Goal: Task Accomplishment & Management: Use online tool/utility

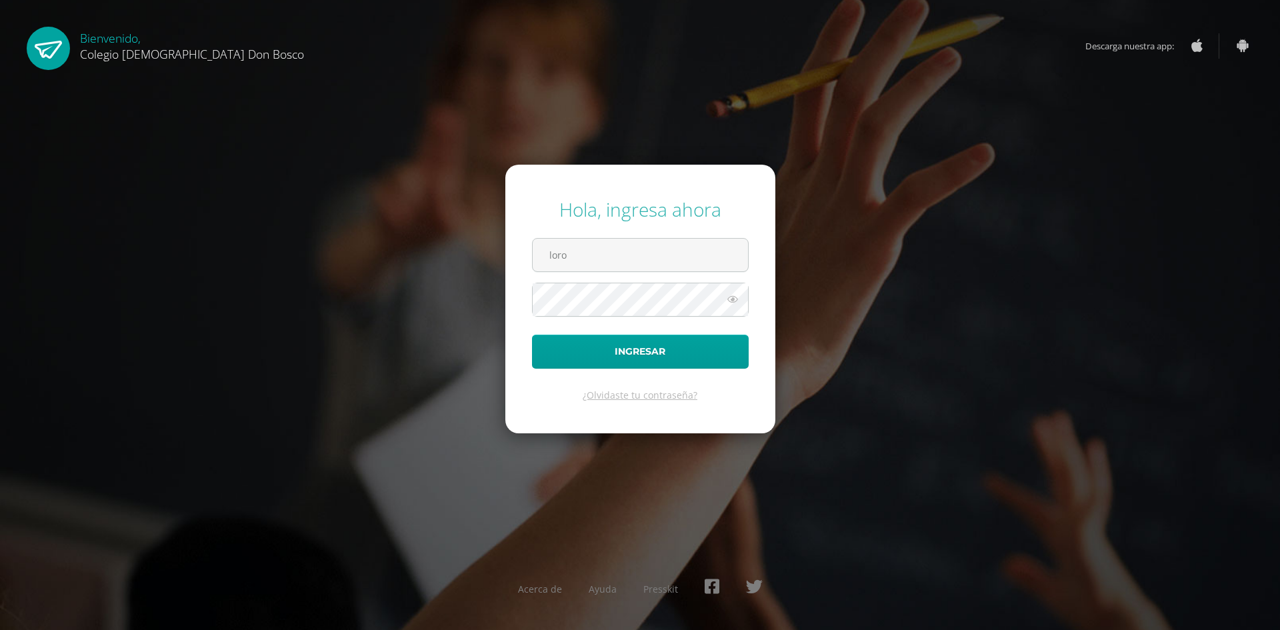
type input "lorozco@donbosco.edu.gt"
click at [532, 335] on button "Ingresar" at bounding box center [640, 352] width 217 height 34
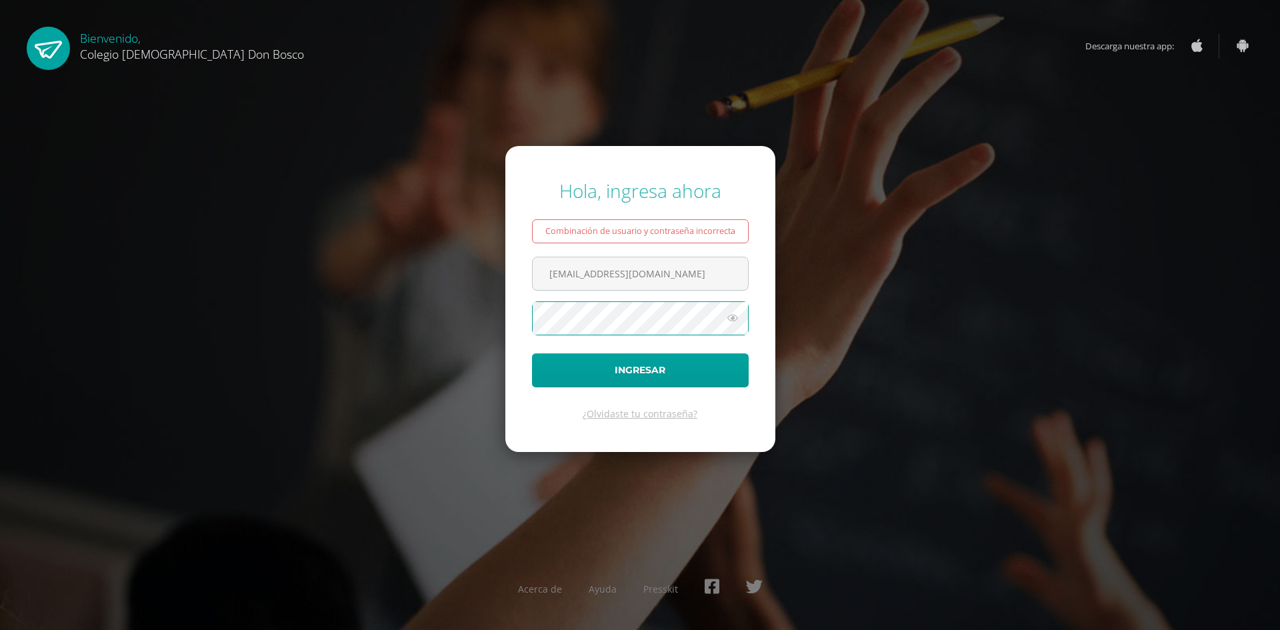
click at [532, 353] on button "Ingresar" at bounding box center [640, 370] width 217 height 34
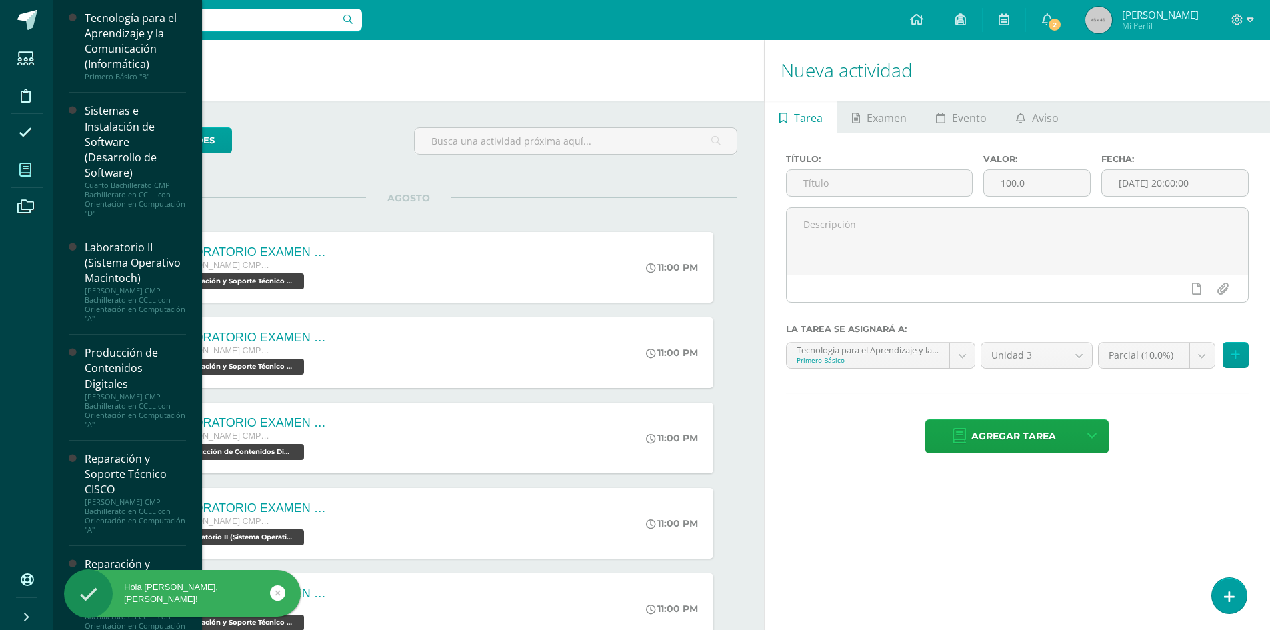
click at [21, 177] on span at bounding box center [26, 170] width 30 height 30
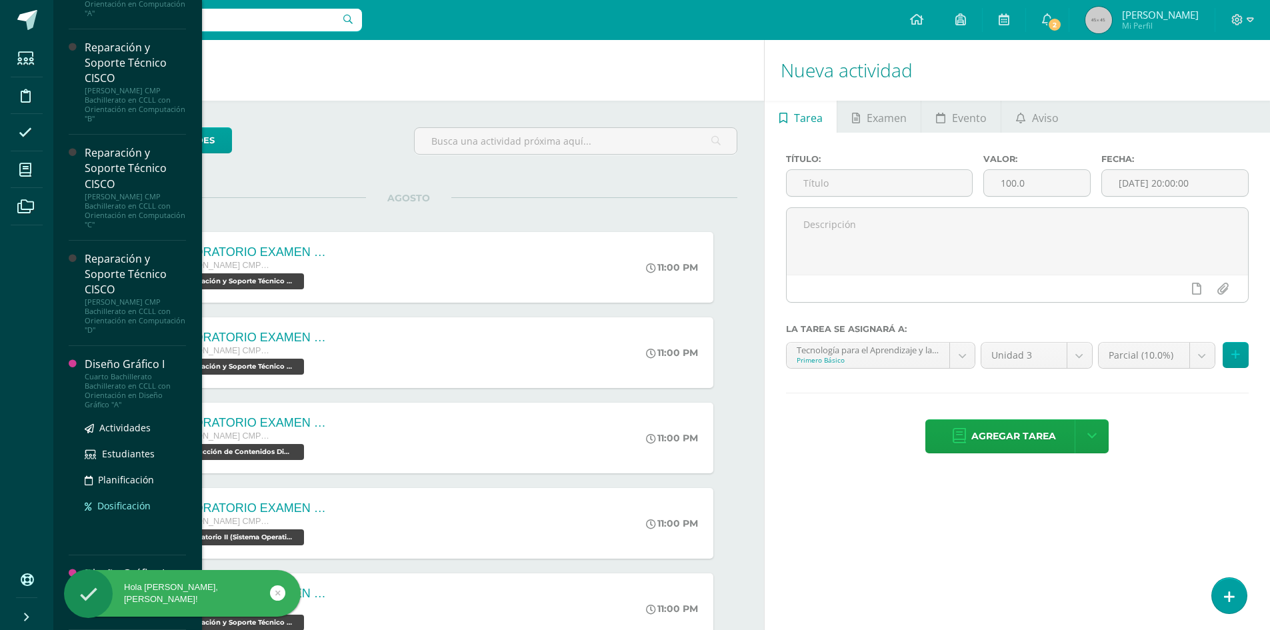
scroll to position [532, 0]
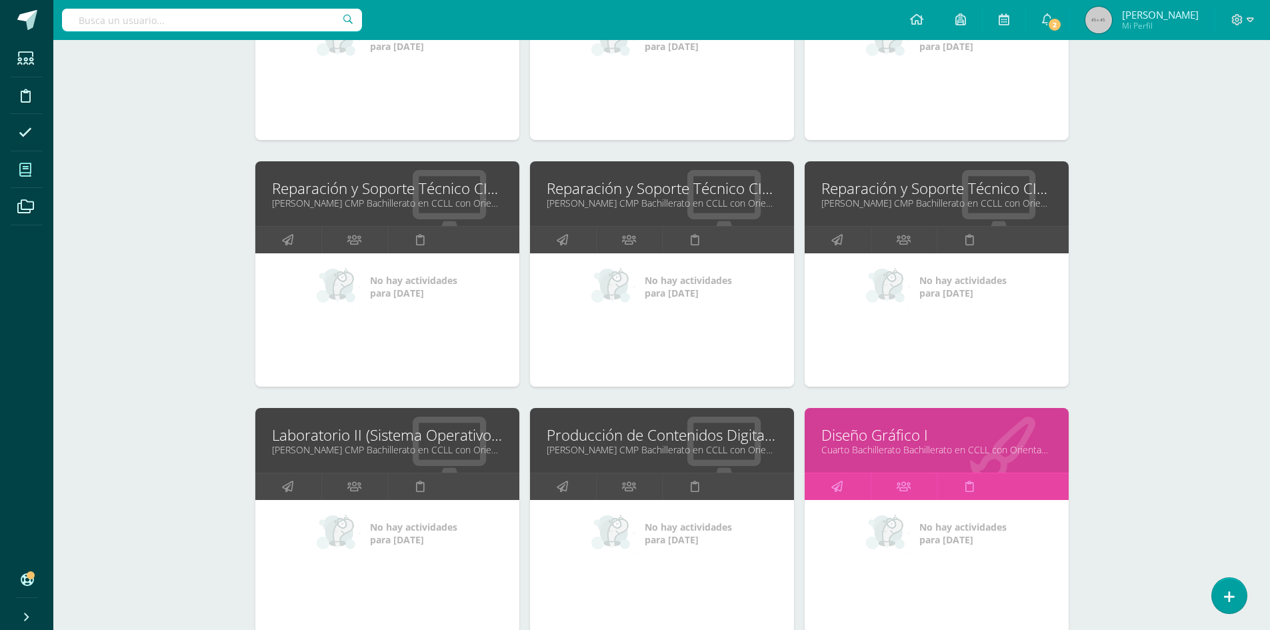
scroll to position [442, 0]
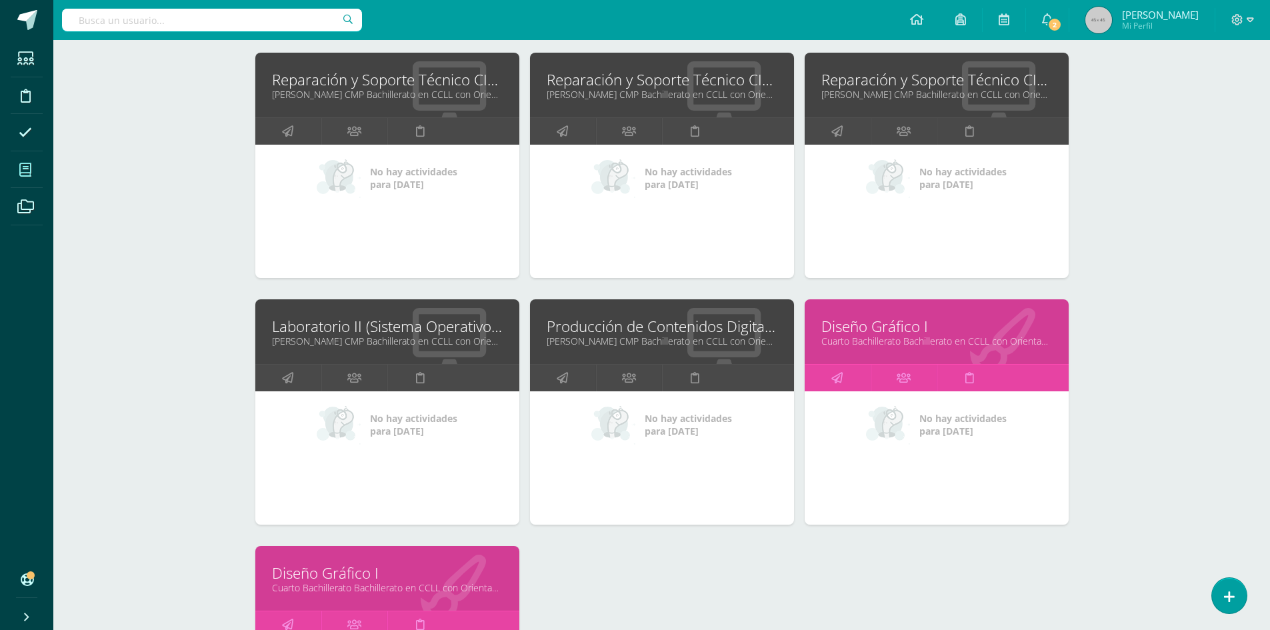
click at [893, 333] on link "Diseño Gráfico I" at bounding box center [936, 326] width 231 height 21
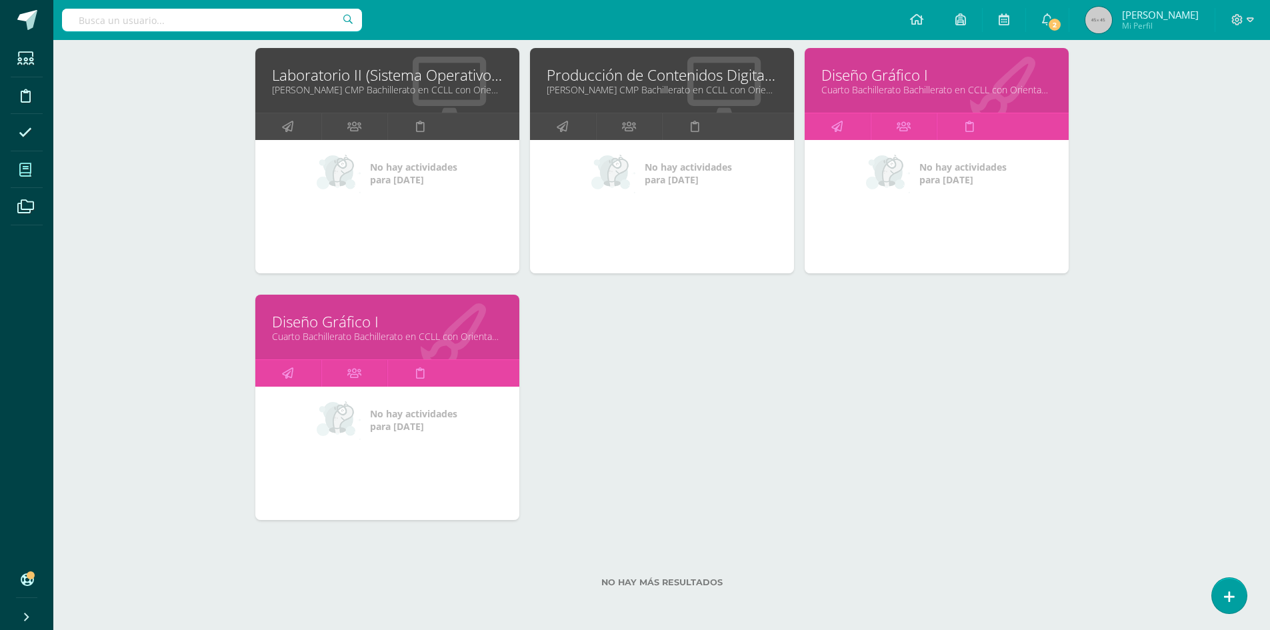
click at [330, 327] on link "Diseño Gráfico I" at bounding box center [387, 321] width 231 height 21
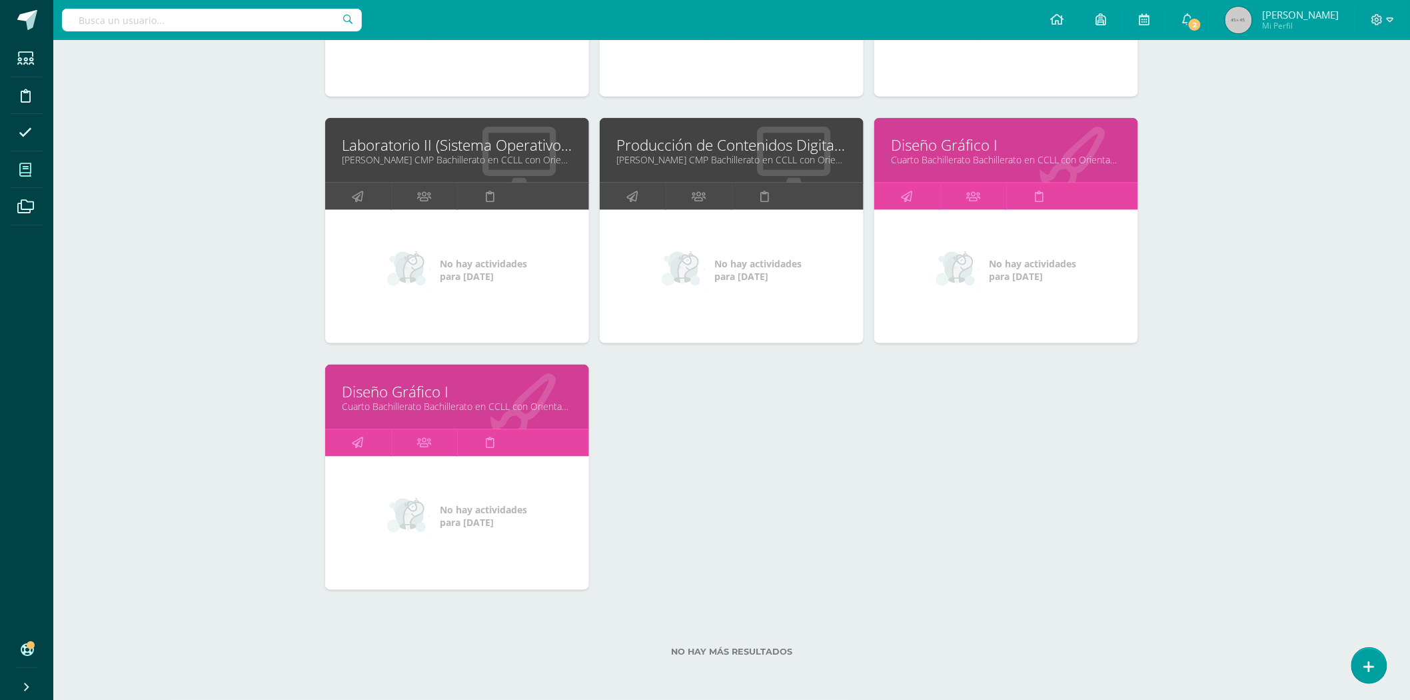
scroll to position [312, 0]
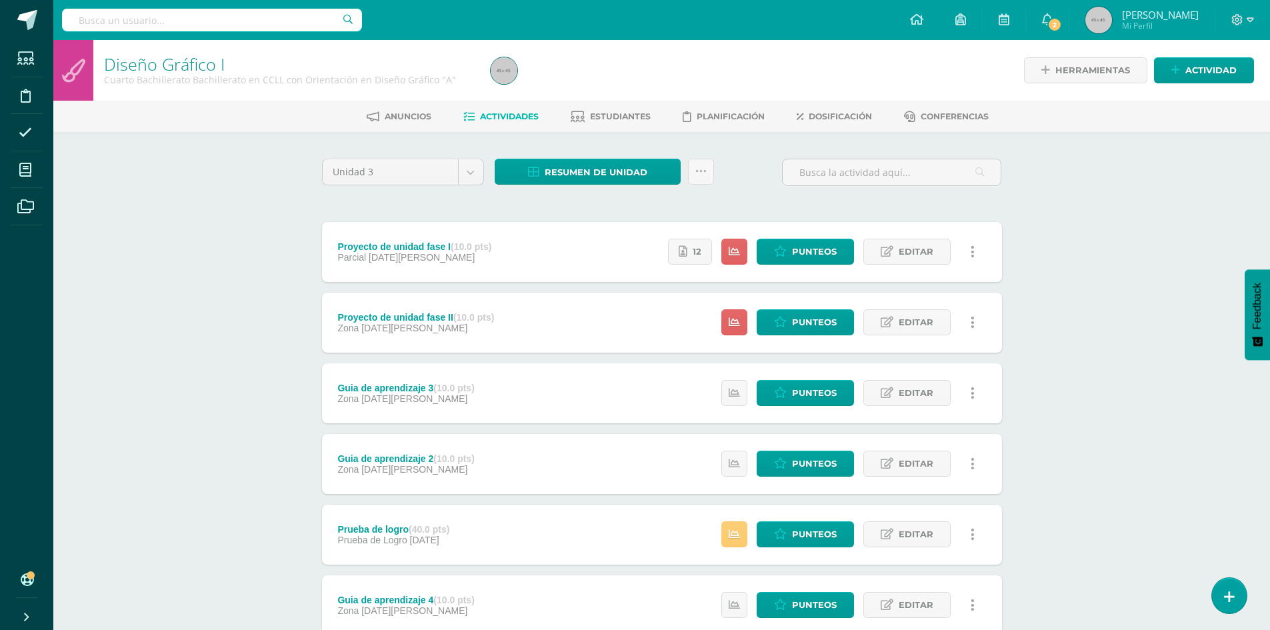
scroll to position [165, 0]
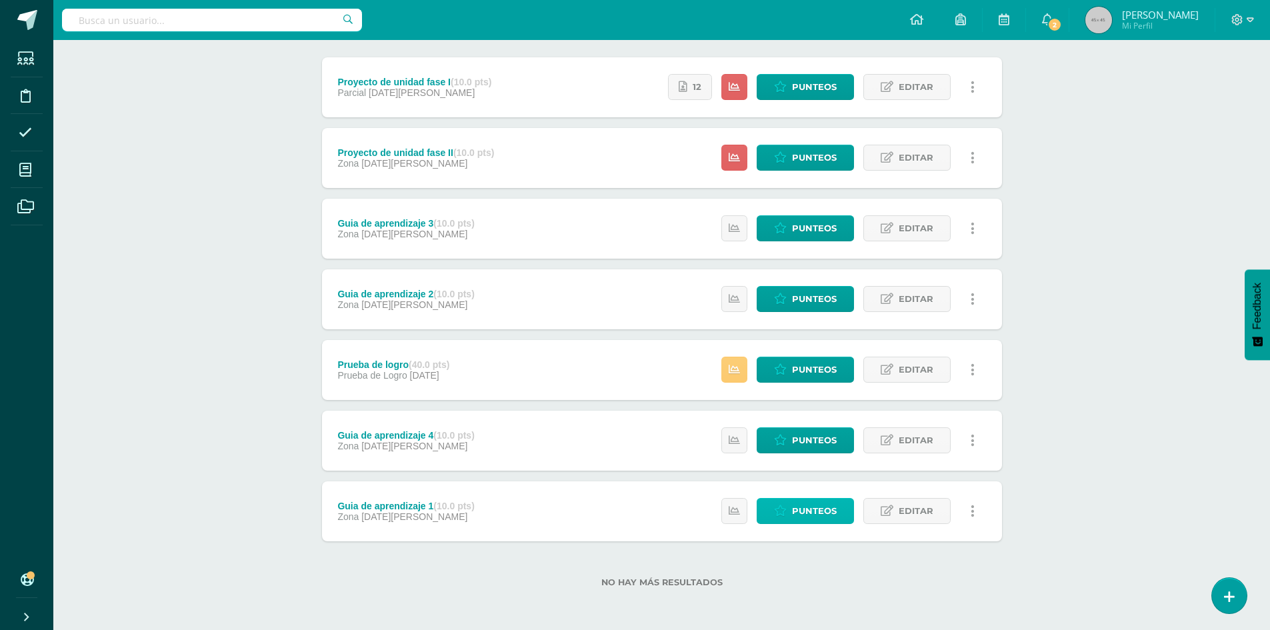
click at [810, 512] on span "Punteos" at bounding box center [814, 511] width 45 height 25
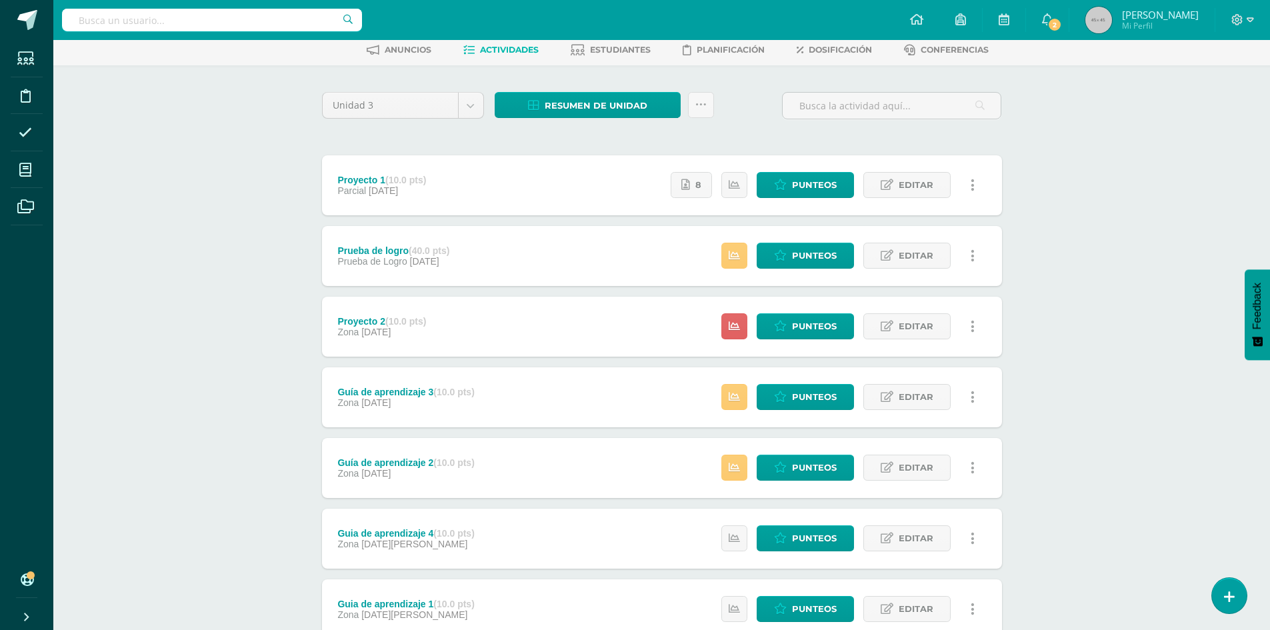
scroll to position [165, 0]
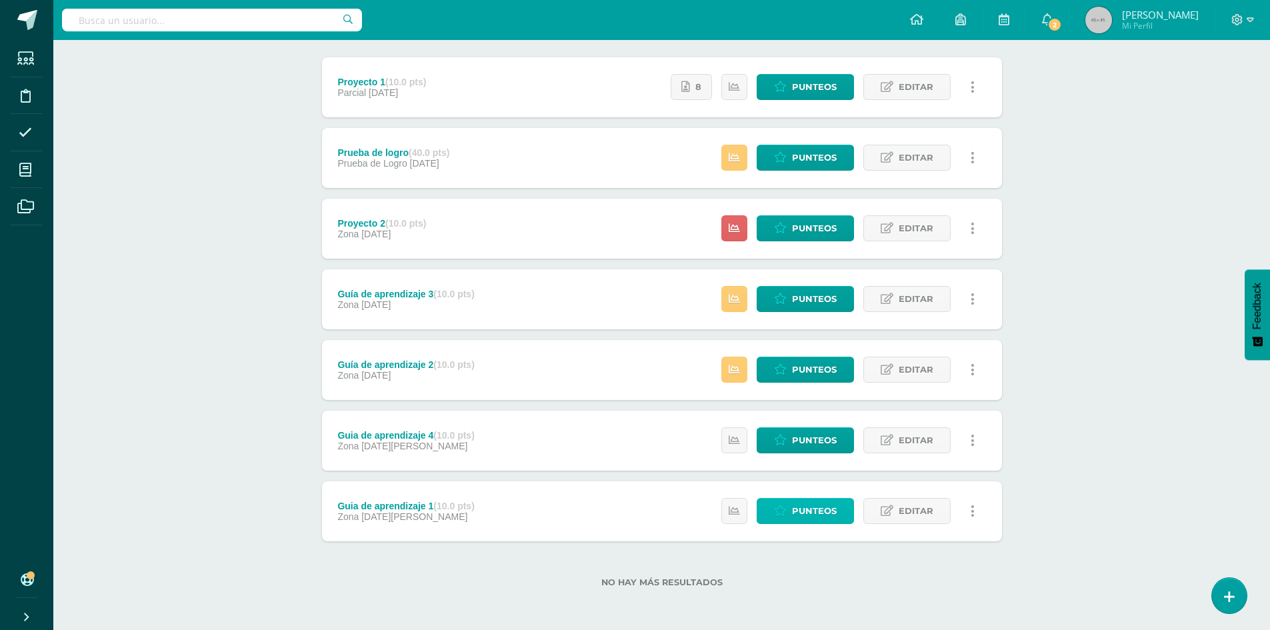
click at [820, 512] on span "Punteos" at bounding box center [814, 511] width 45 height 25
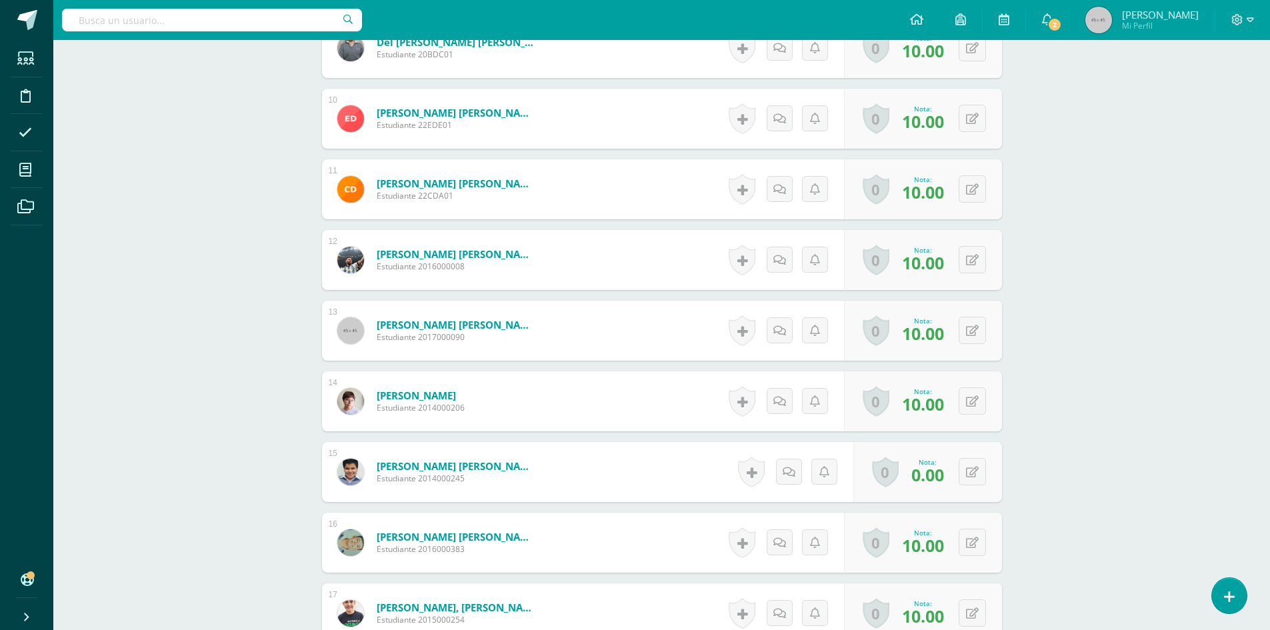
scroll to position [1290, 0]
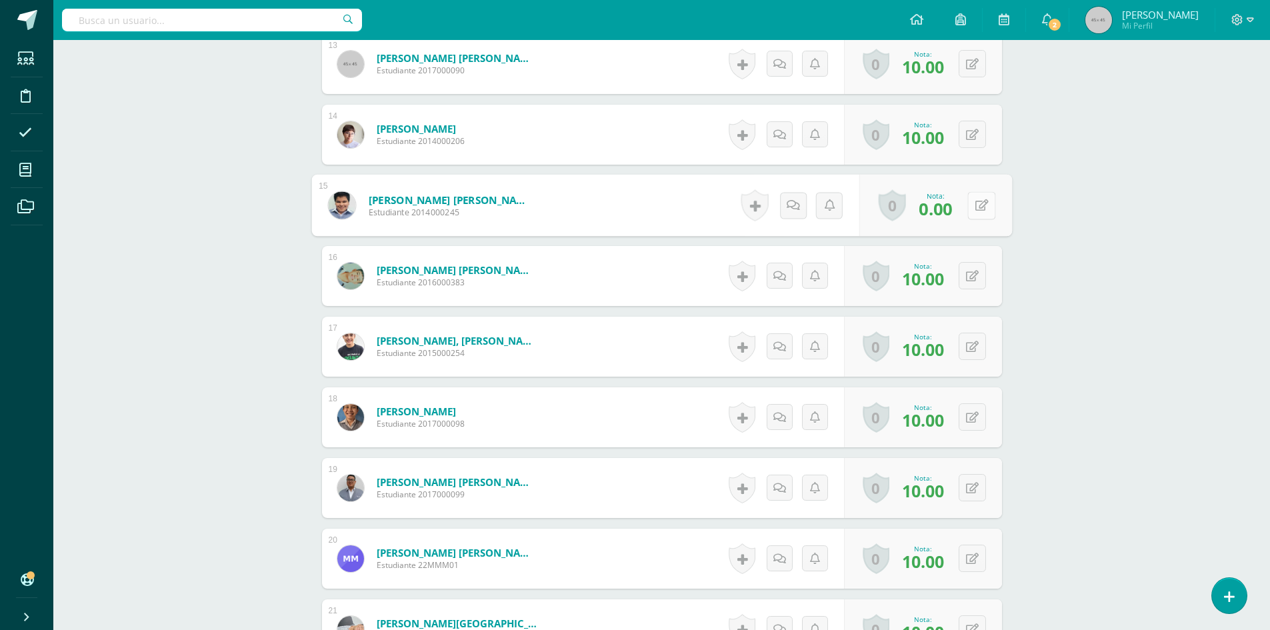
click at [968, 207] on button at bounding box center [981, 205] width 28 height 28
type input "10"
click at [946, 213] on icon at bounding box center [946, 209] width 12 height 11
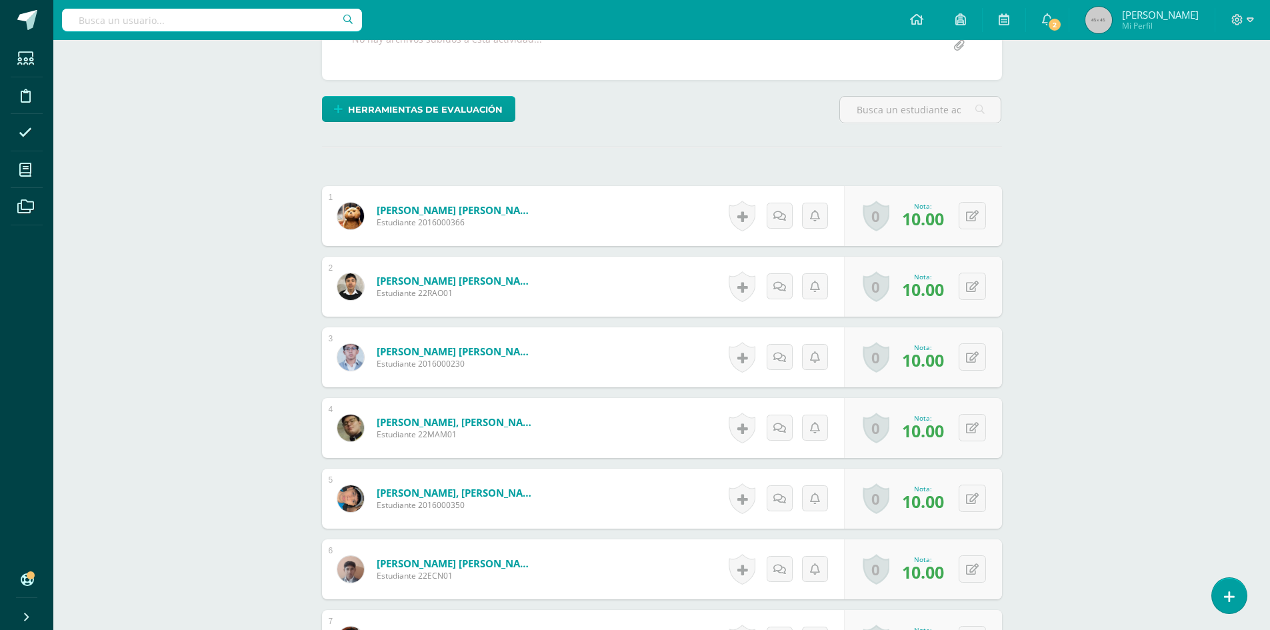
scroll to position [23, 0]
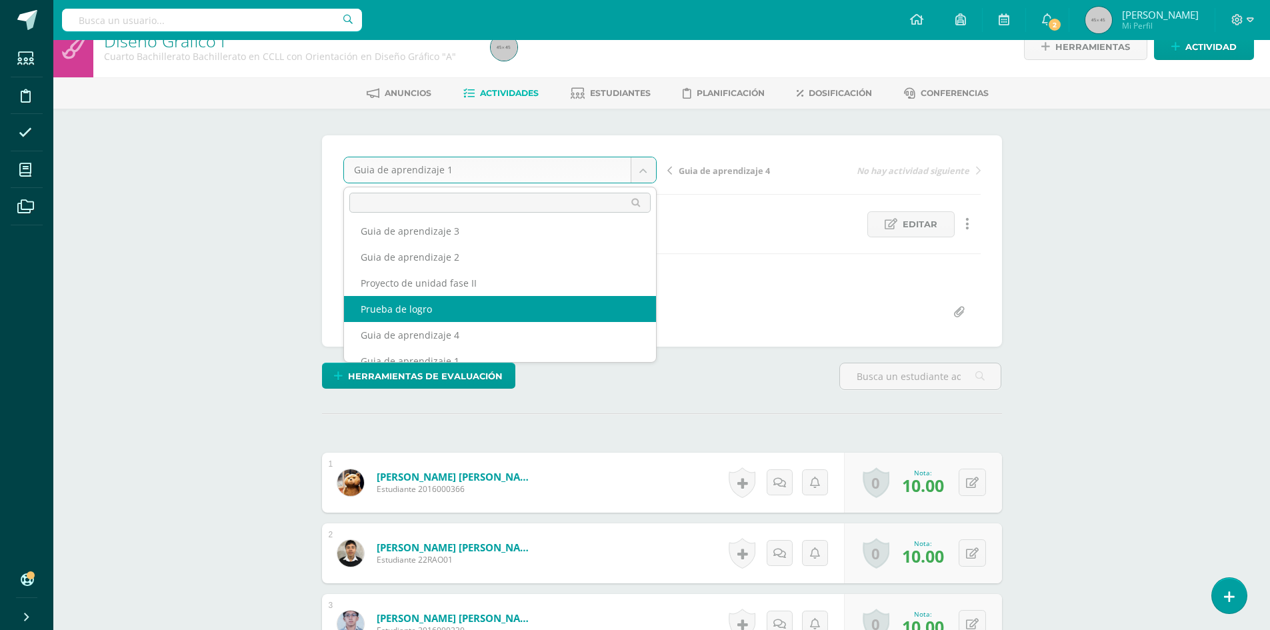
scroll to position [49, 0]
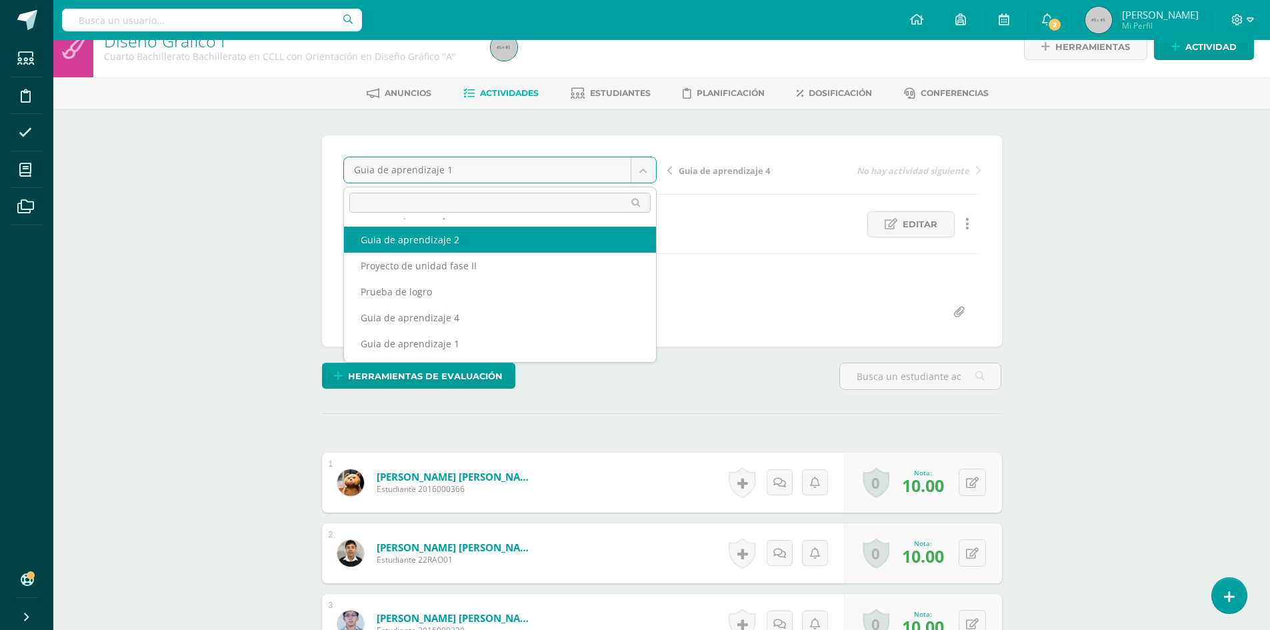
select select "/dashboard/teacher/grade-activity/177355/"
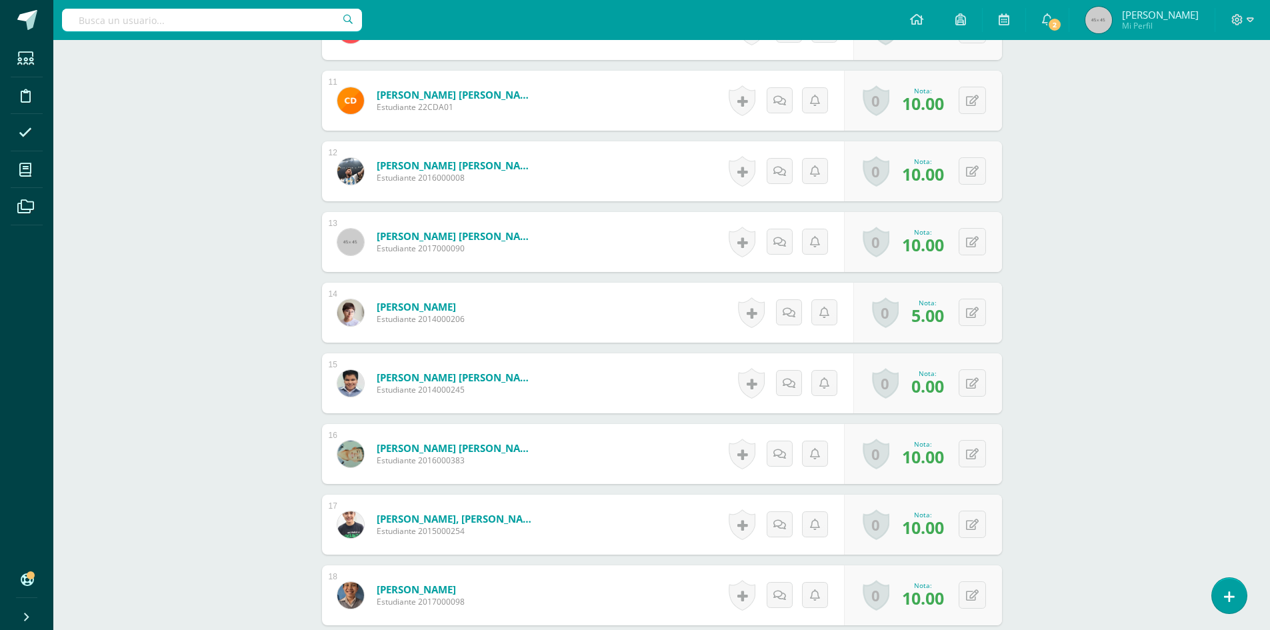
scroll to position [1245, 0]
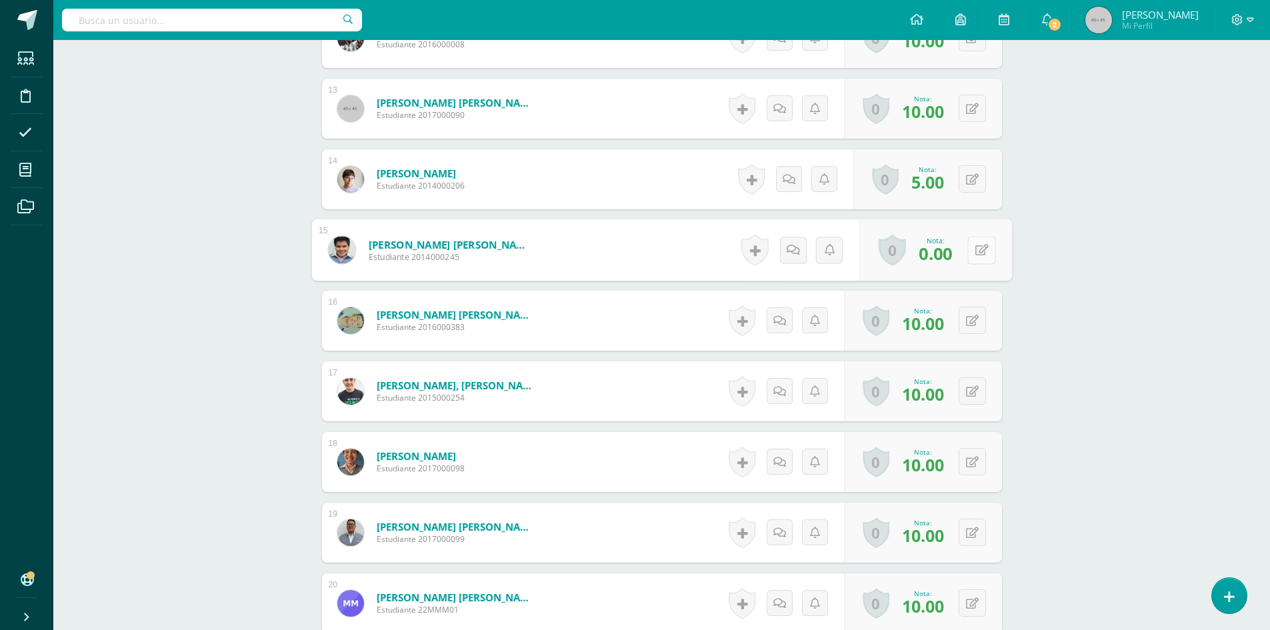
click at [974, 245] on icon at bounding box center [980, 249] width 13 height 11
type input "10"
click at [946, 258] on icon at bounding box center [946, 254] width 12 height 11
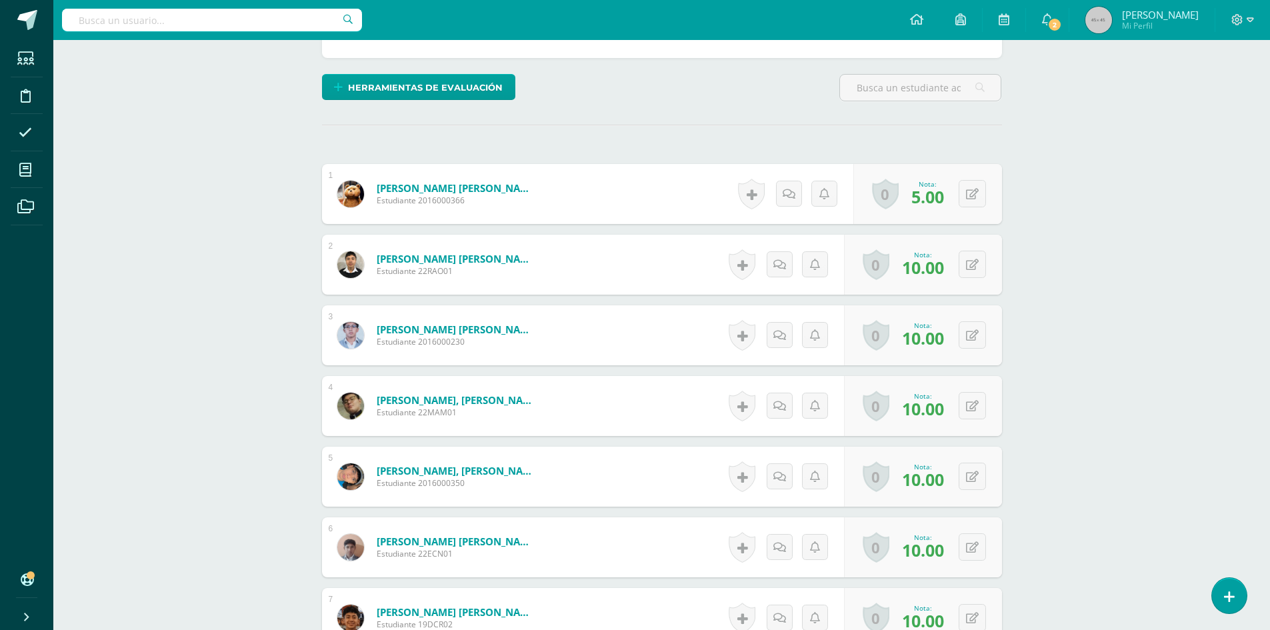
scroll to position [45, 0]
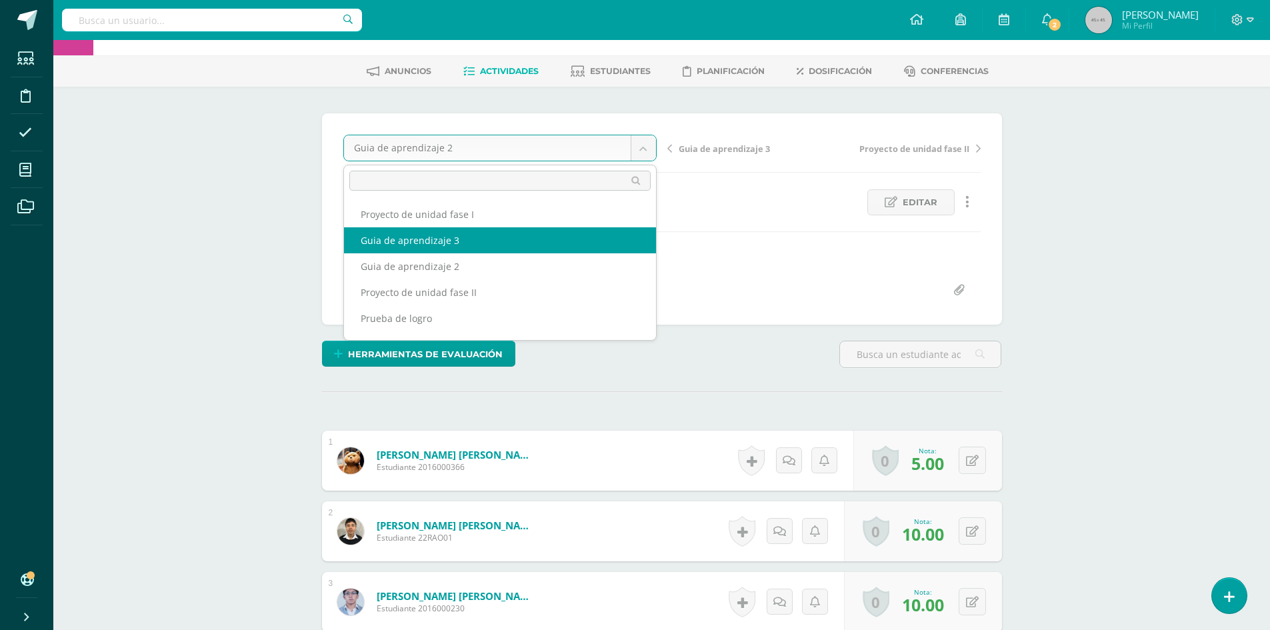
select select "/dashboard/teacher/grade-activity/177356/"
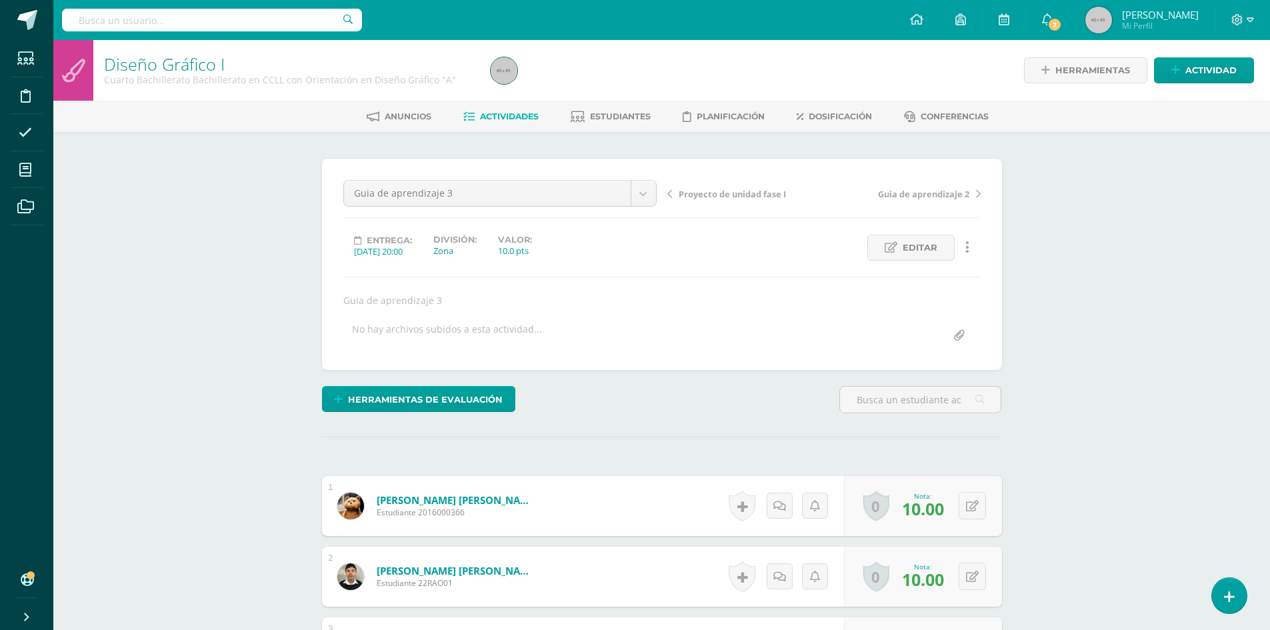
scroll to position [1, 0]
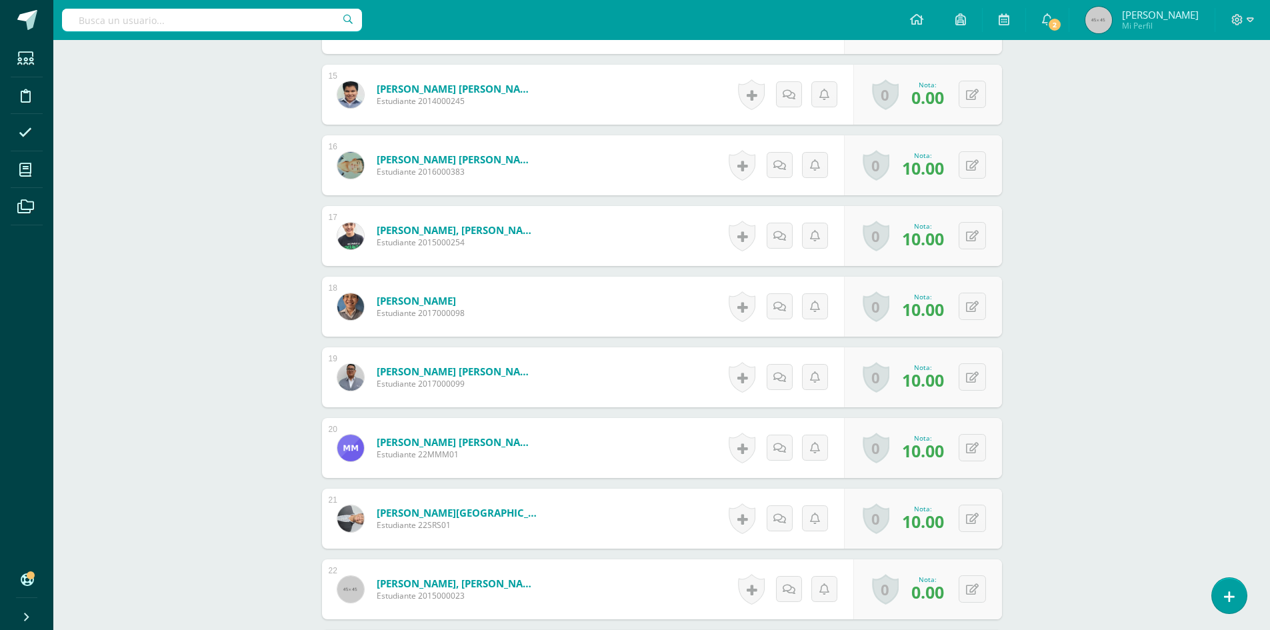
scroll to position [1200, 0]
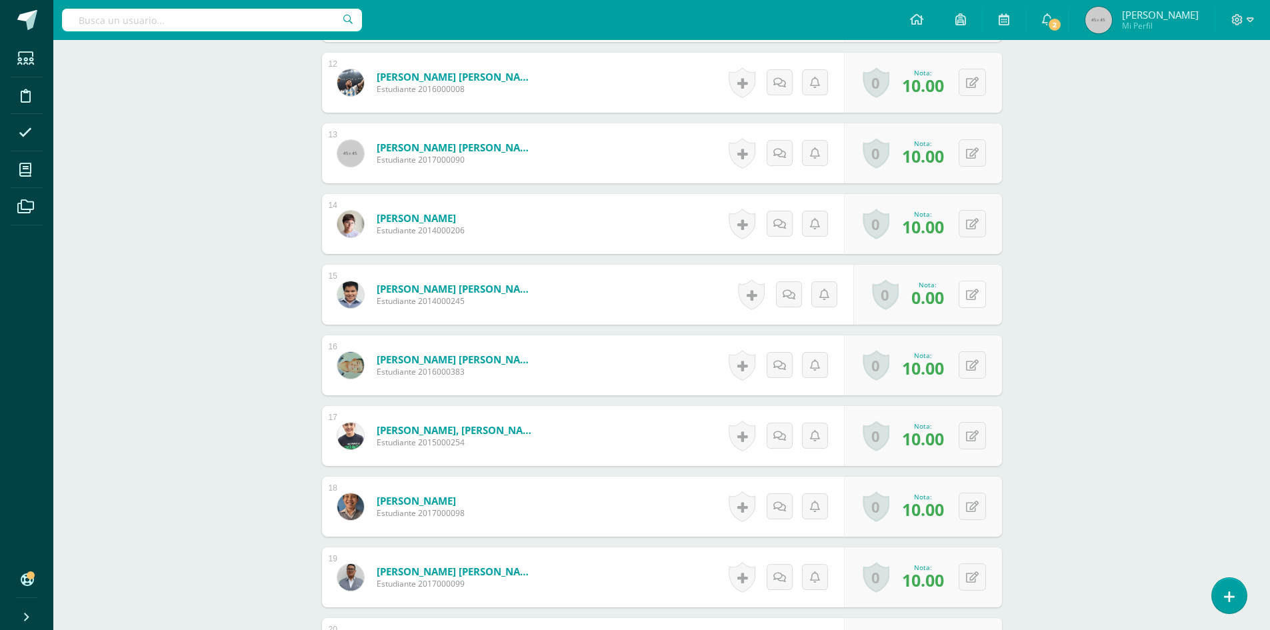
click at [974, 297] on icon at bounding box center [972, 294] width 13 height 11
type input "10"
click at [940, 303] on icon at bounding box center [946, 298] width 12 height 11
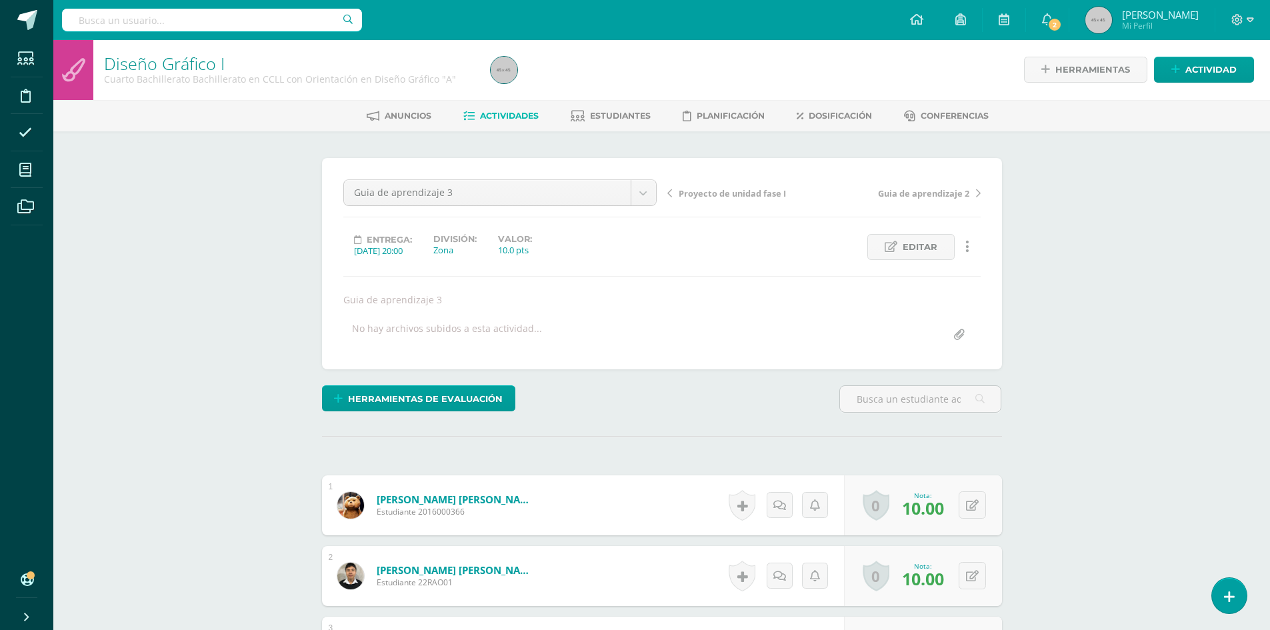
scroll to position [0, 0]
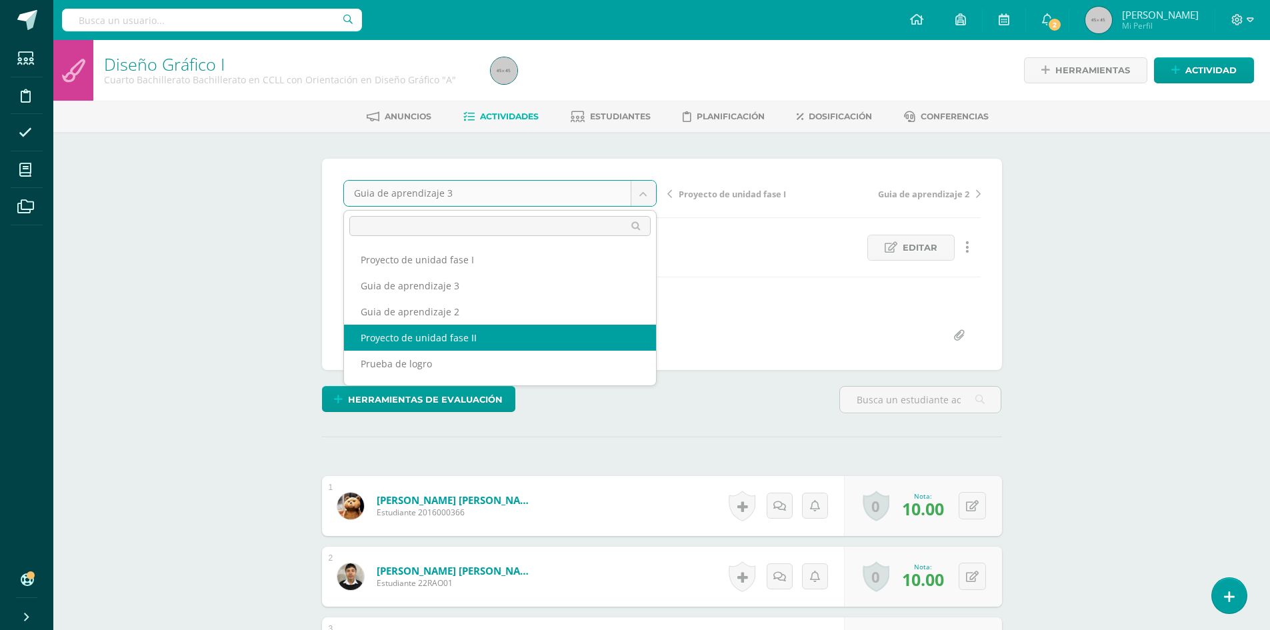
scroll to position [49, 0]
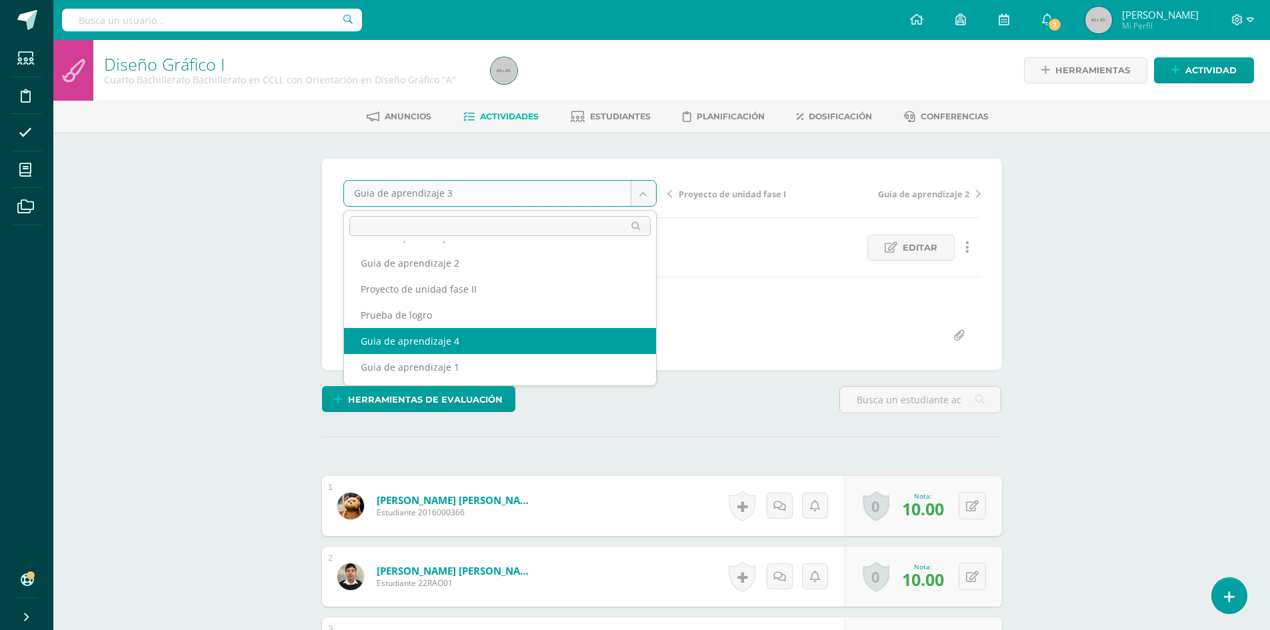
select select "/dashboard/teacher/grade-activity/175906/"
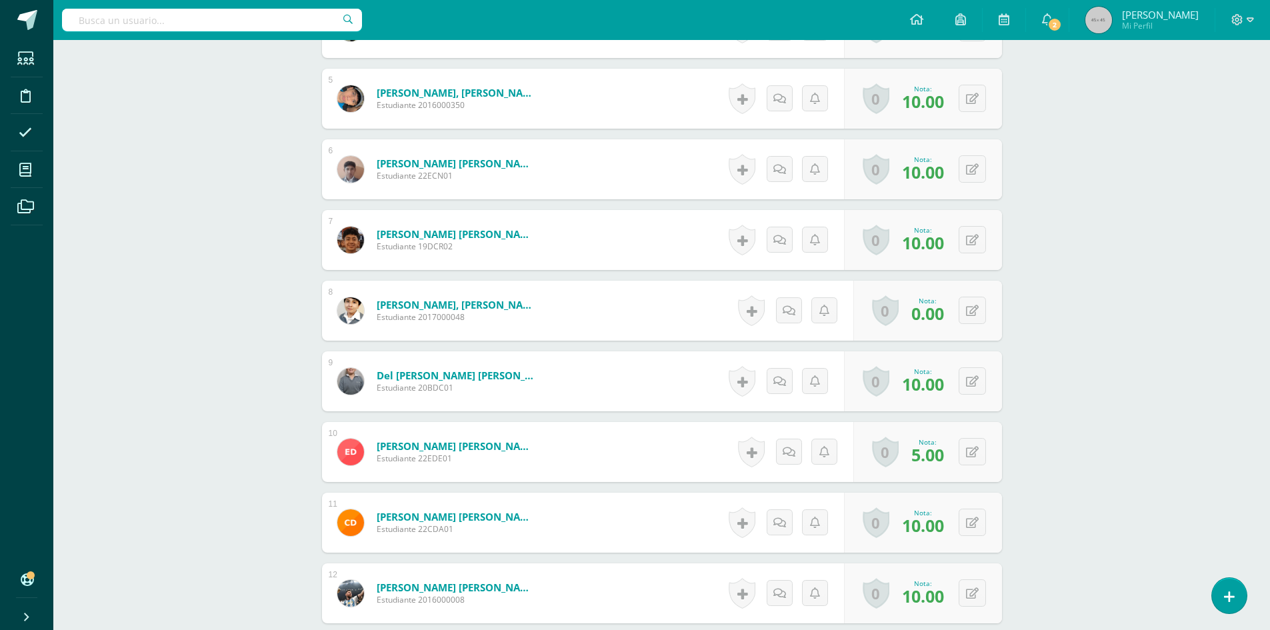
scroll to position [1023, 0]
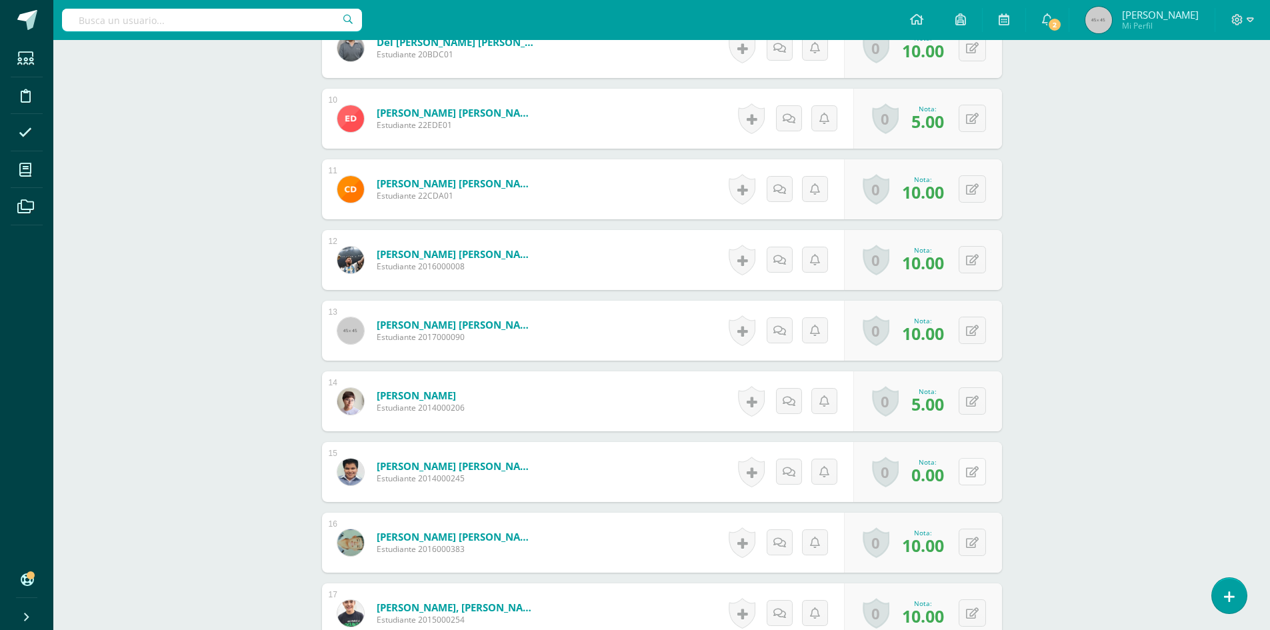
click at [969, 474] on button at bounding box center [971, 471] width 27 height 27
type input "10"
click at [939, 475] on link at bounding box center [945, 476] width 27 height 27
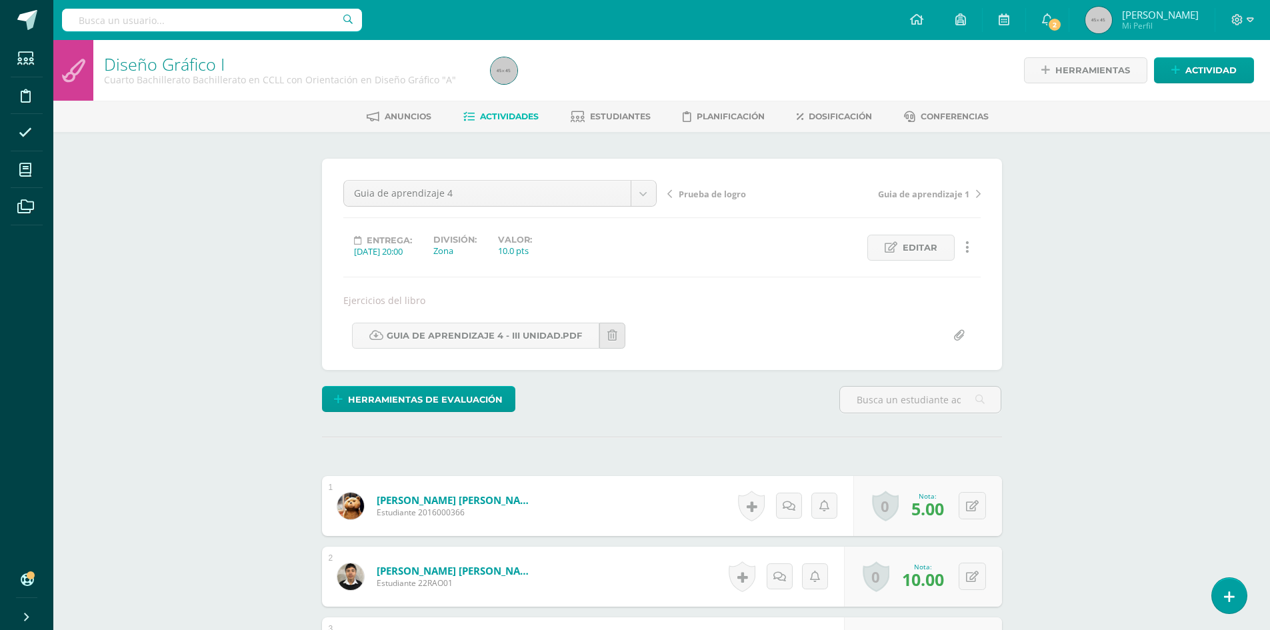
scroll to position [1, 0]
drag, startPoint x: 1140, startPoint y: 215, endPoint x: 1131, endPoint y: 211, distance: 10.4
click at [513, 118] on span "Actividades" at bounding box center [509, 116] width 59 height 10
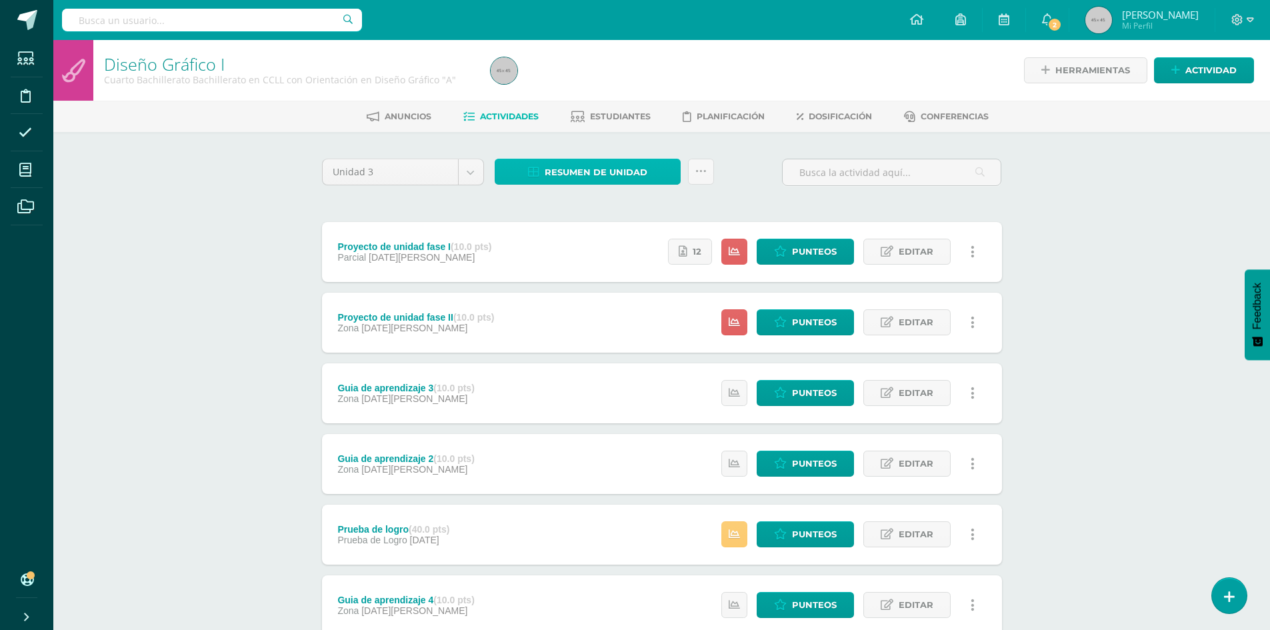
click at [598, 179] on span "Resumen de unidad" at bounding box center [595, 172] width 103 height 25
click at [607, 89] on link "Descargar como HTML" at bounding box center [587, 85] width 142 height 21
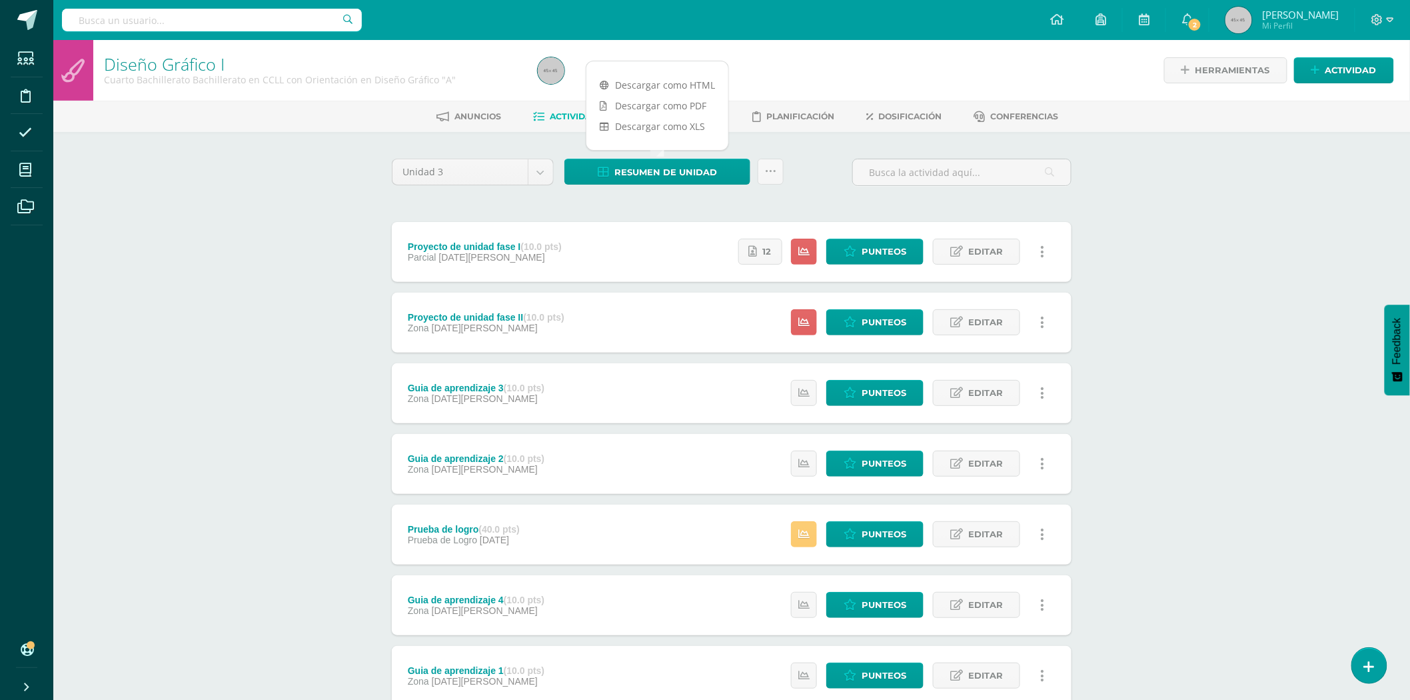
click at [1279, 373] on div "Diseño Gráfico I Cuarto Bachillerato Bachillerato en CCLL con Orientación en Di…" at bounding box center [731, 417] width 1357 height 754
click at [874, 245] on span "Punteos" at bounding box center [884, 251] width 45 height 25
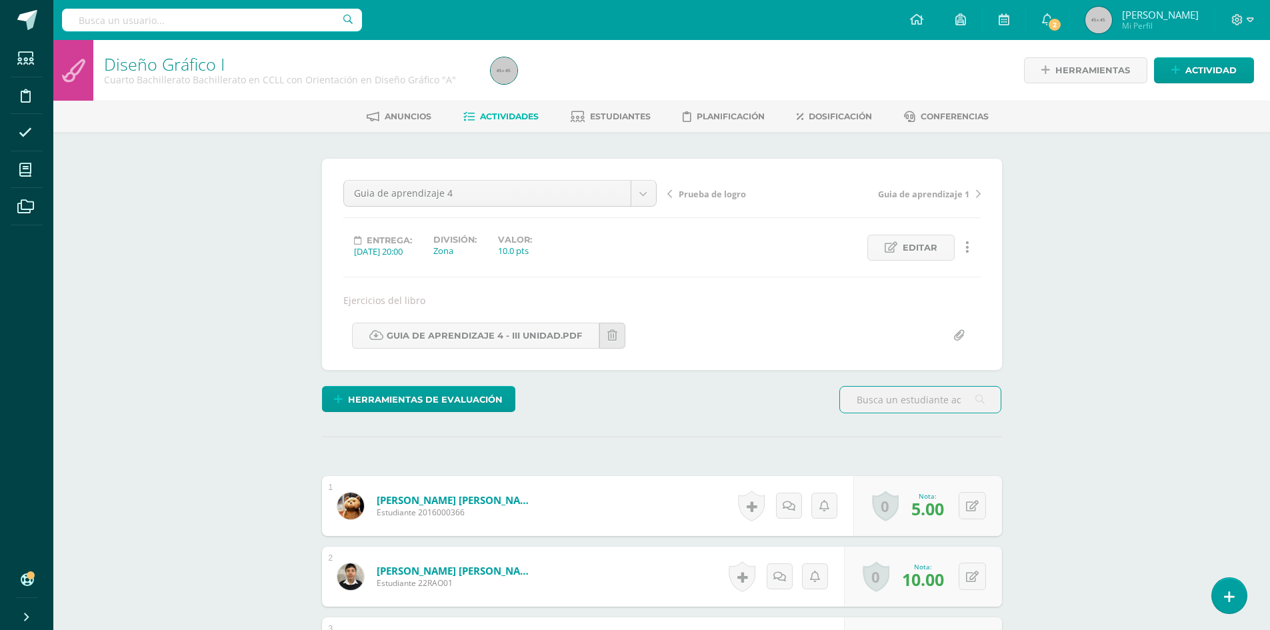
scroll to position [1, 0]
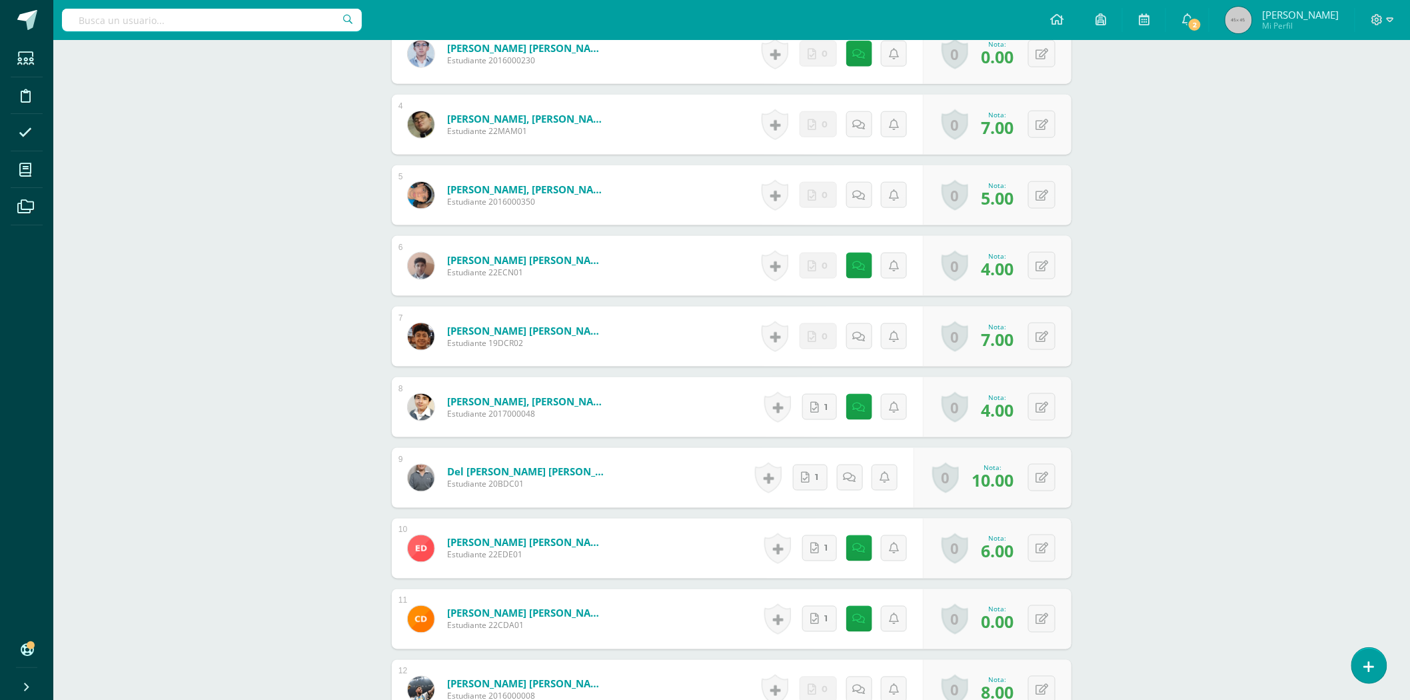
scroll to position [667, 0]
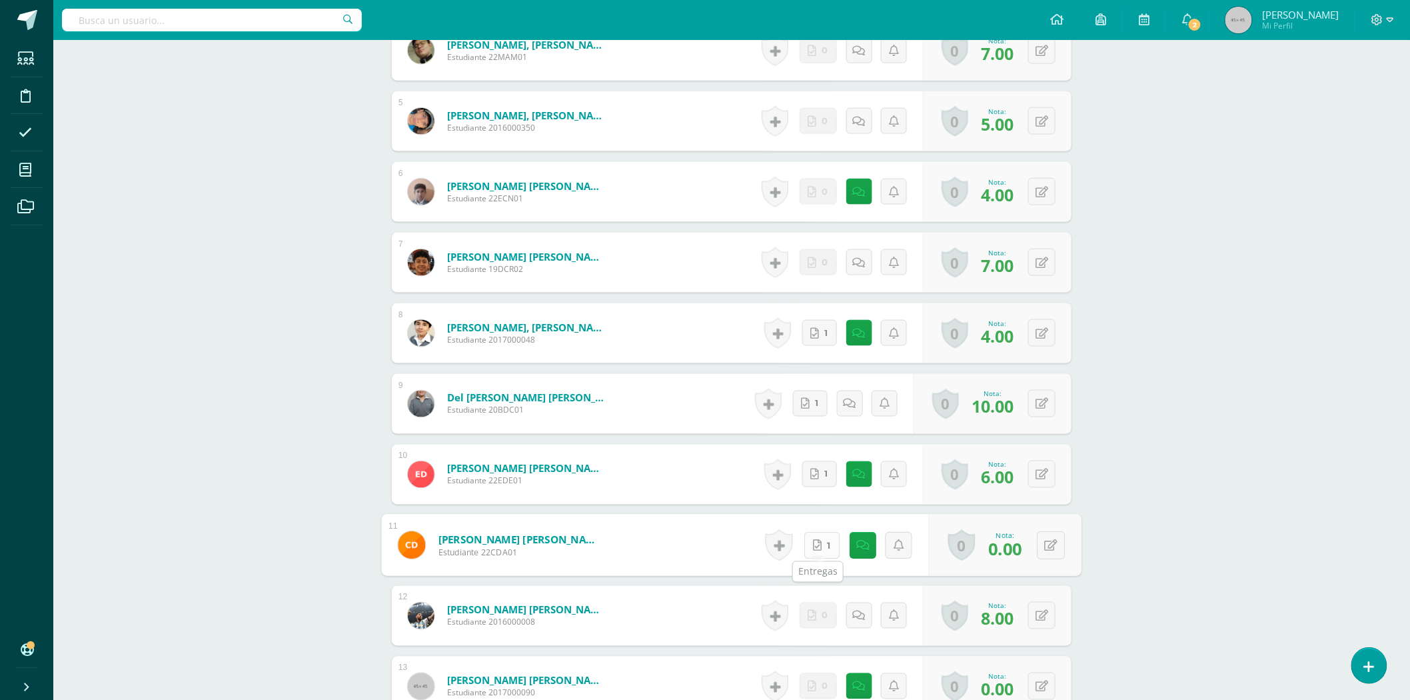
click at [828, 544] on span "1" at bounding box center [829, 544] width 3 height 25
click at [1049, 542] on icon at bounding box center [1051, 544] width 13 height 11
type input "8"
type input "10"
click at [1016, 548] on icon at bounding box center [1016, 549] width 12 height 11
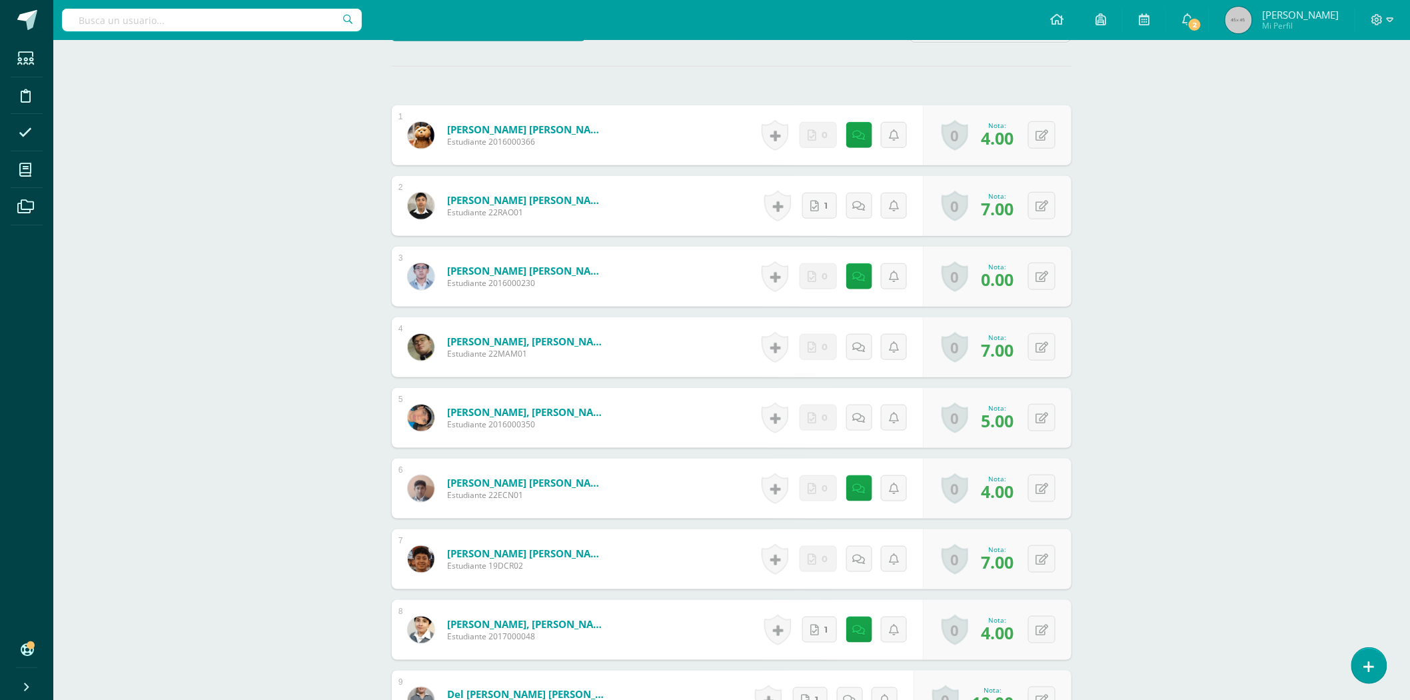
scroll to position [75, 0]
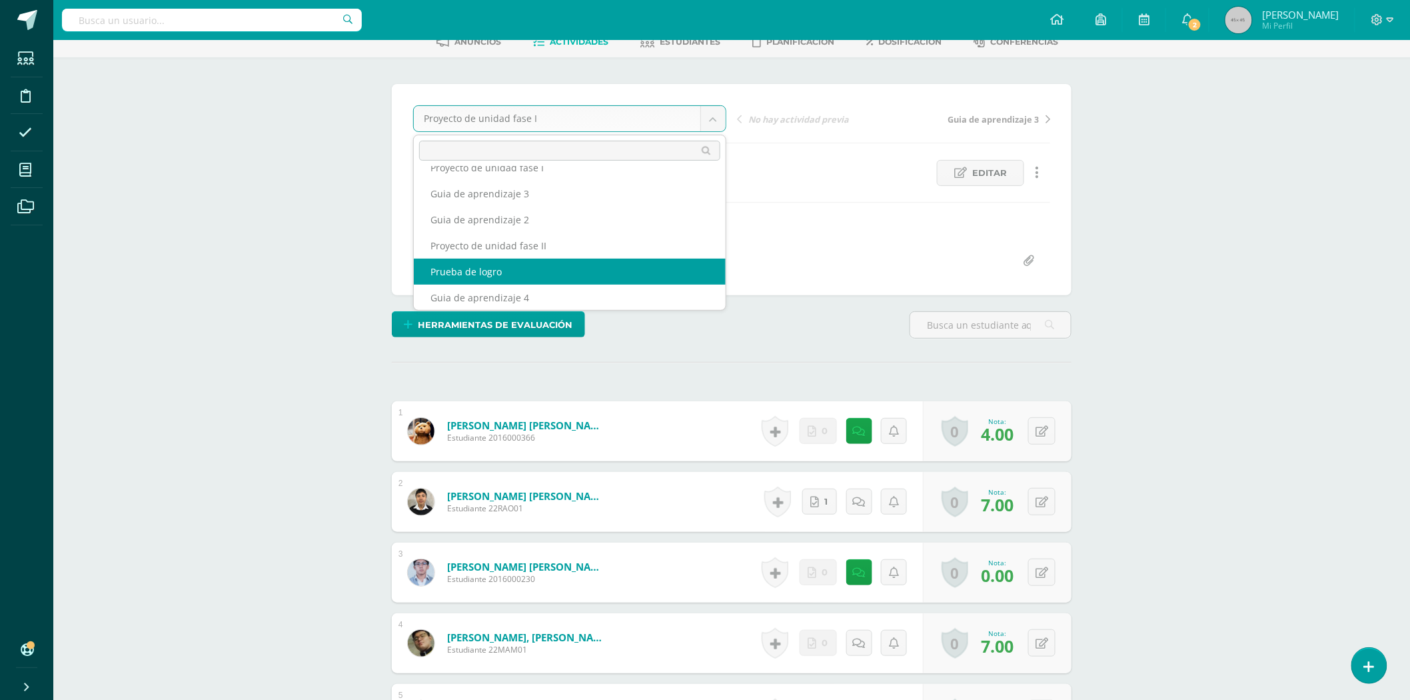
scroll to position [0, 0]
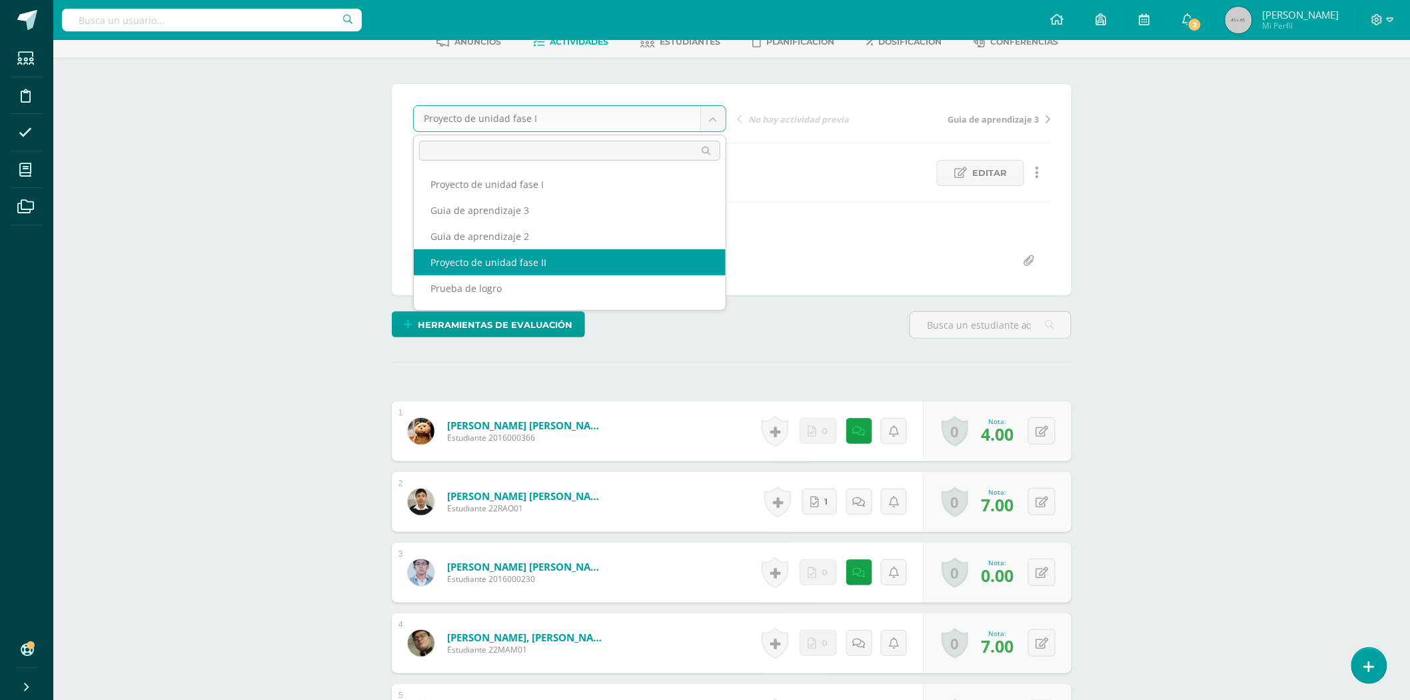
select select "/dashboard/teacher/grade-activity/177354/"
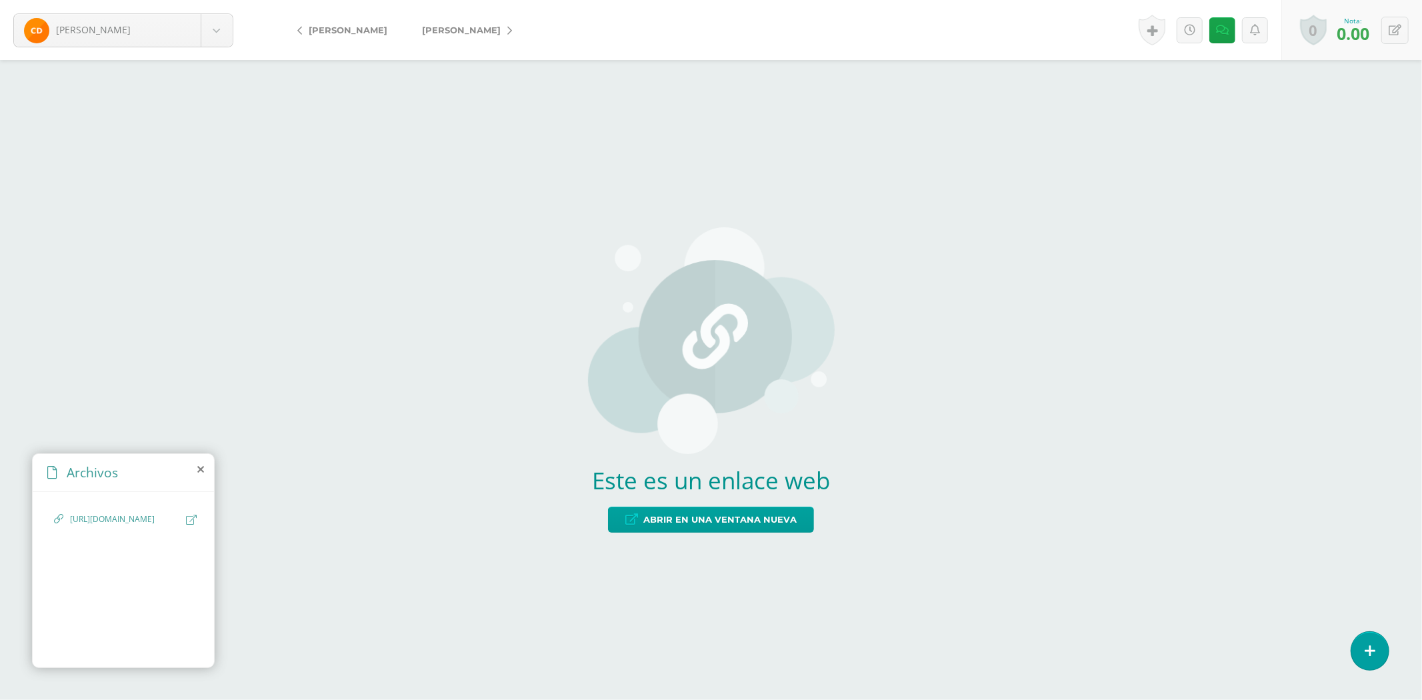
click at [184, 518] on div "[URL][DOMAIN_NAME]" at bounding box center [123, 526] width 139 height 26
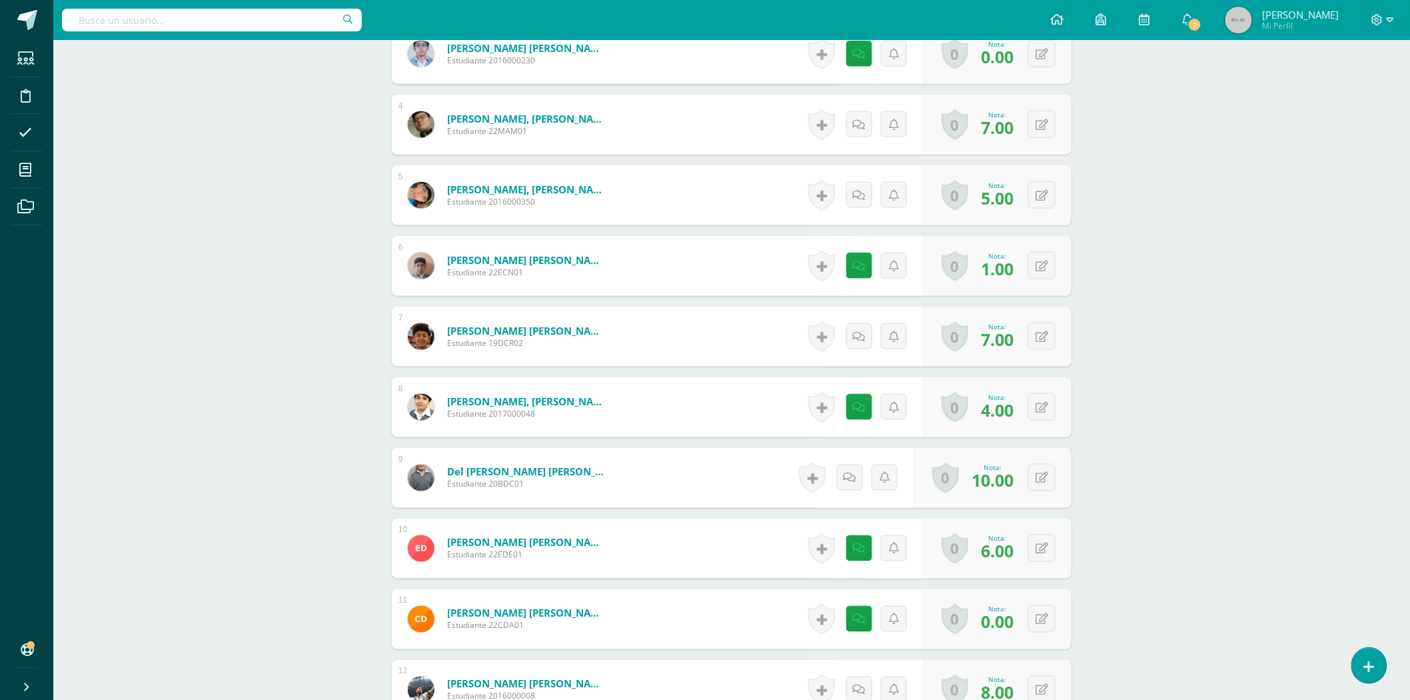
scroll to position [741, 0]
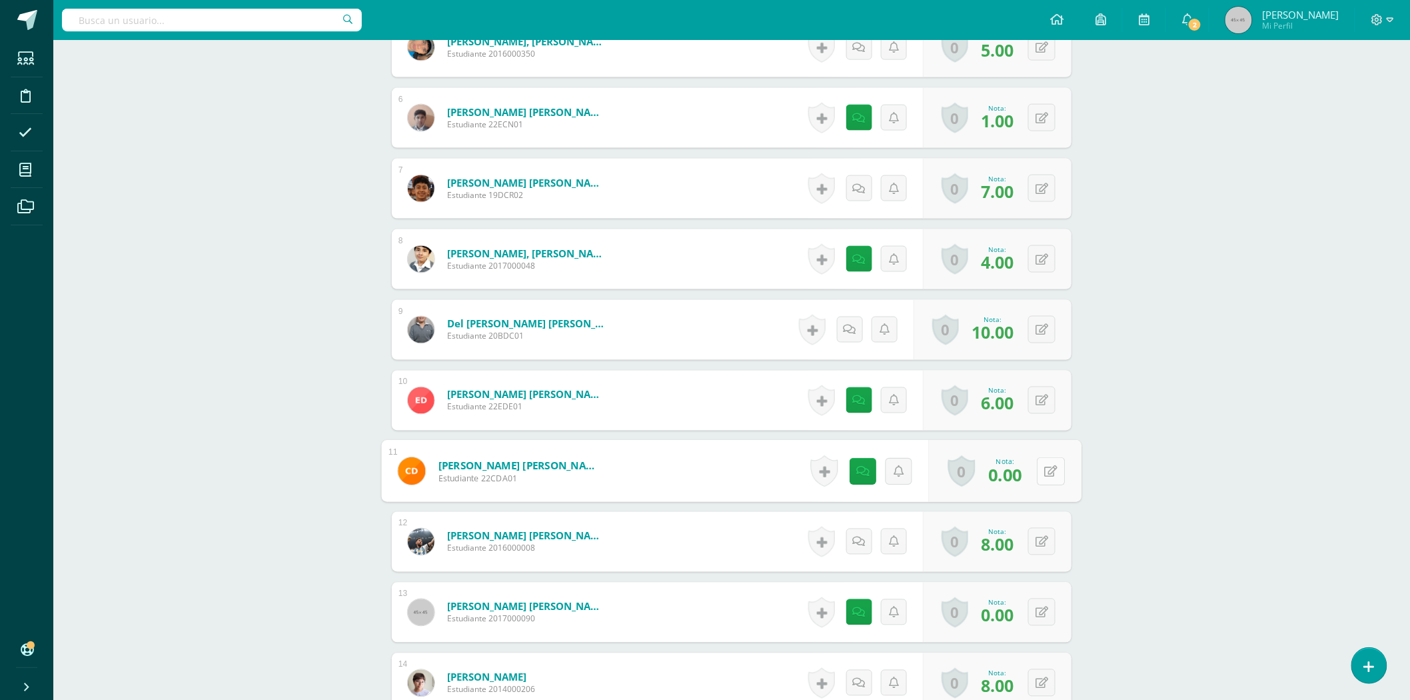
click at [1042, 474] on button at bounding box center [1051, 471] width 28 height 28
type input "10"
click at [1023, 475] on link at bounding box center [1015, 476] width 27 height 27
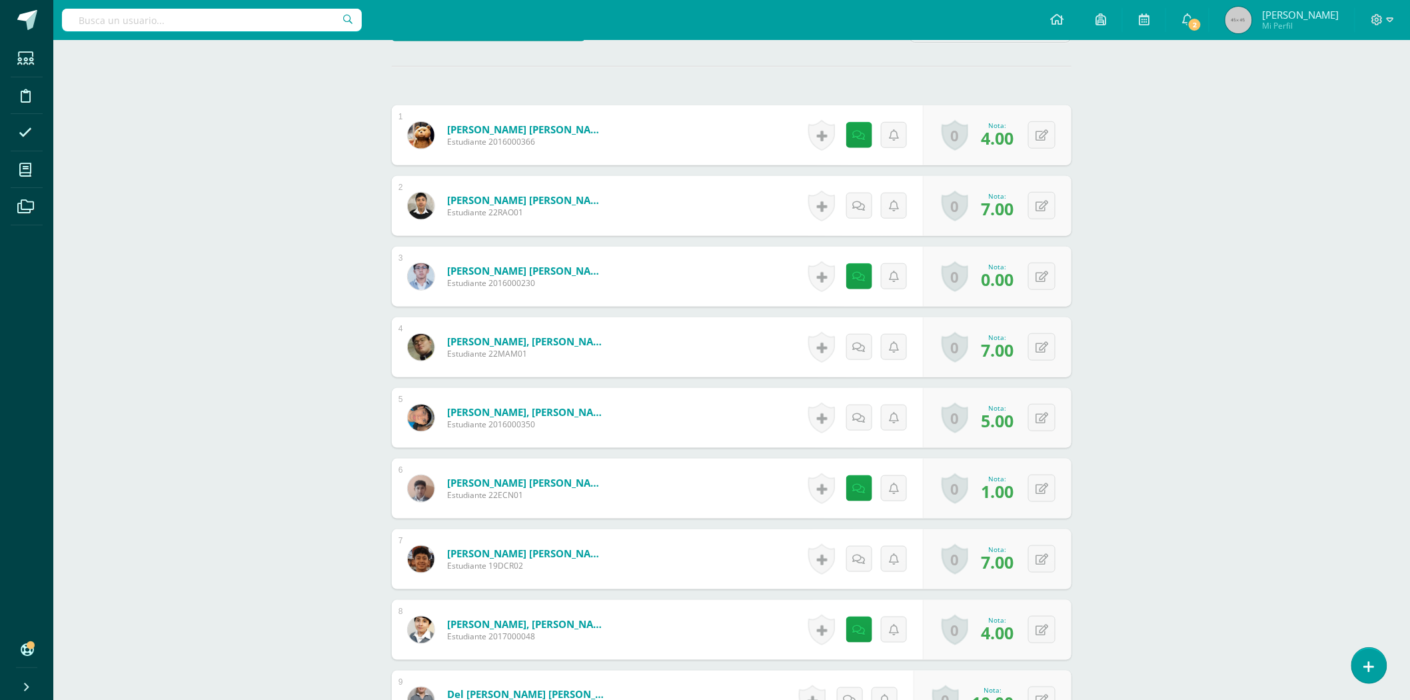
scroll to position [1, 0]
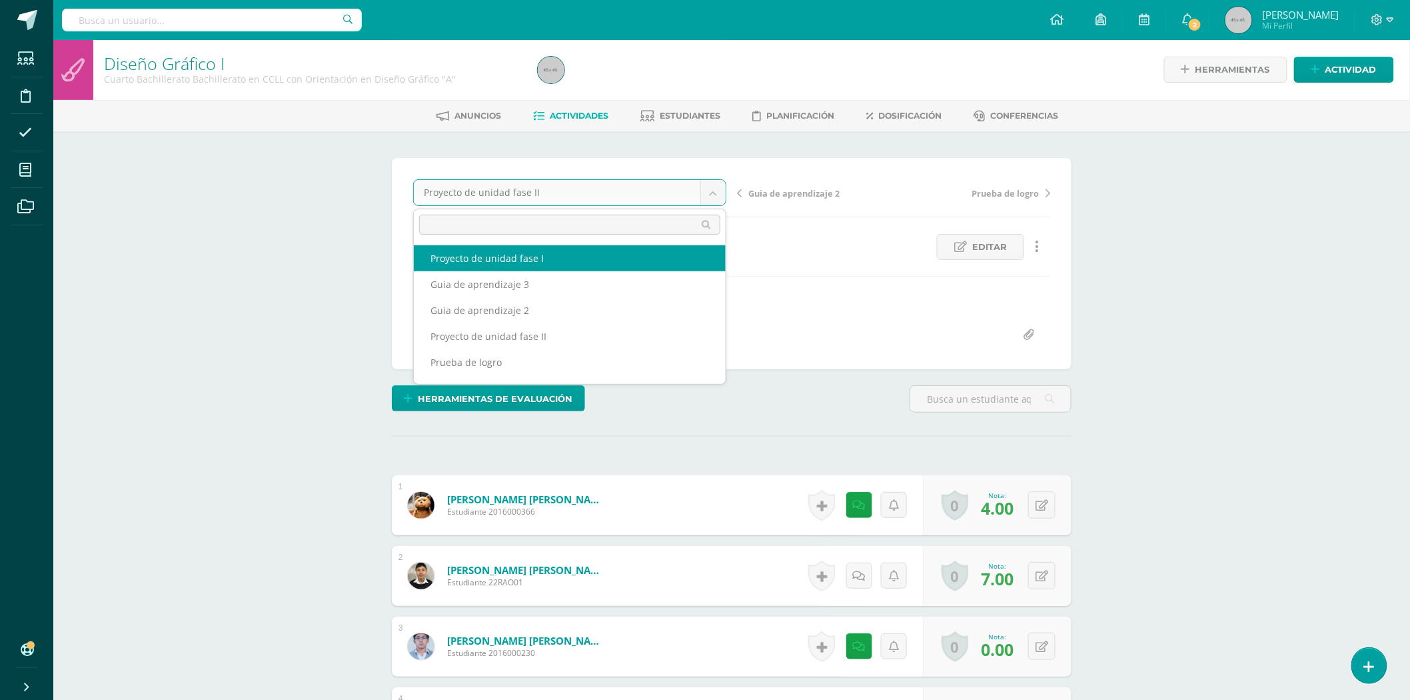
select select "/dashboard/teacher/grade-activity/177174/"
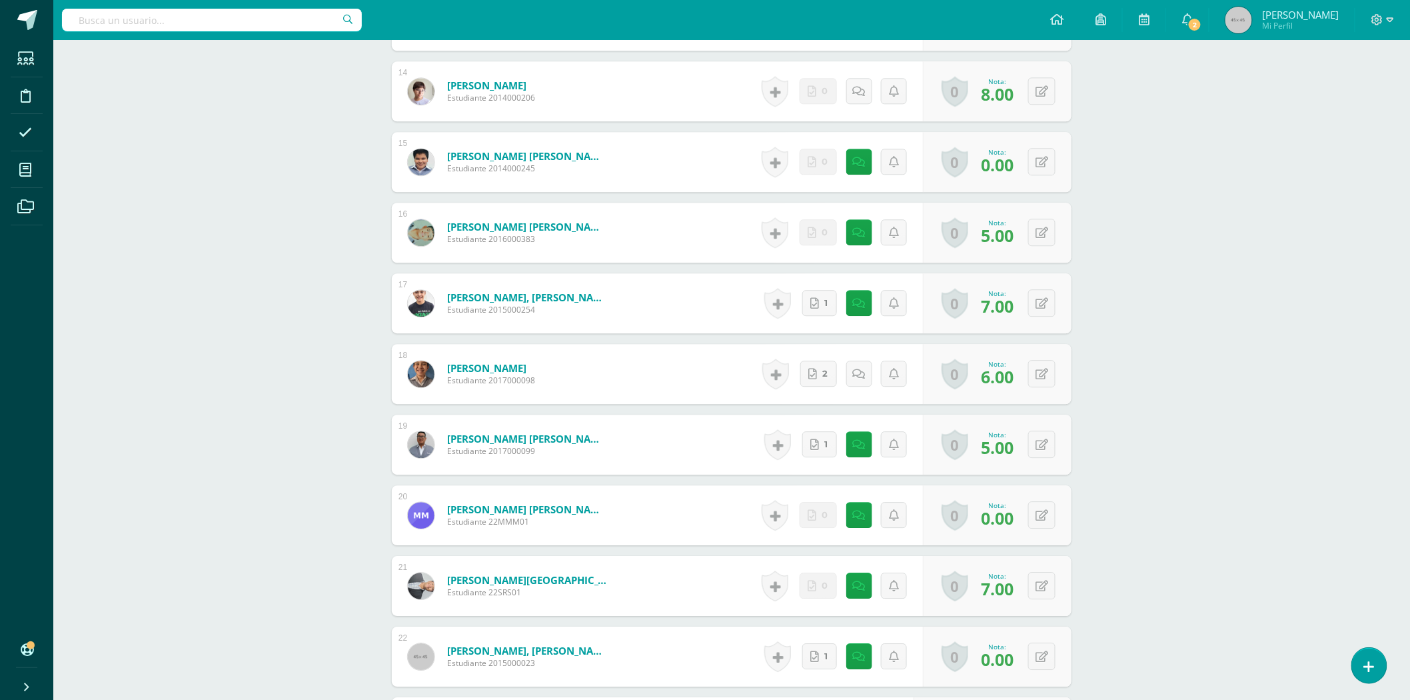
scroll to position [1555, 0]
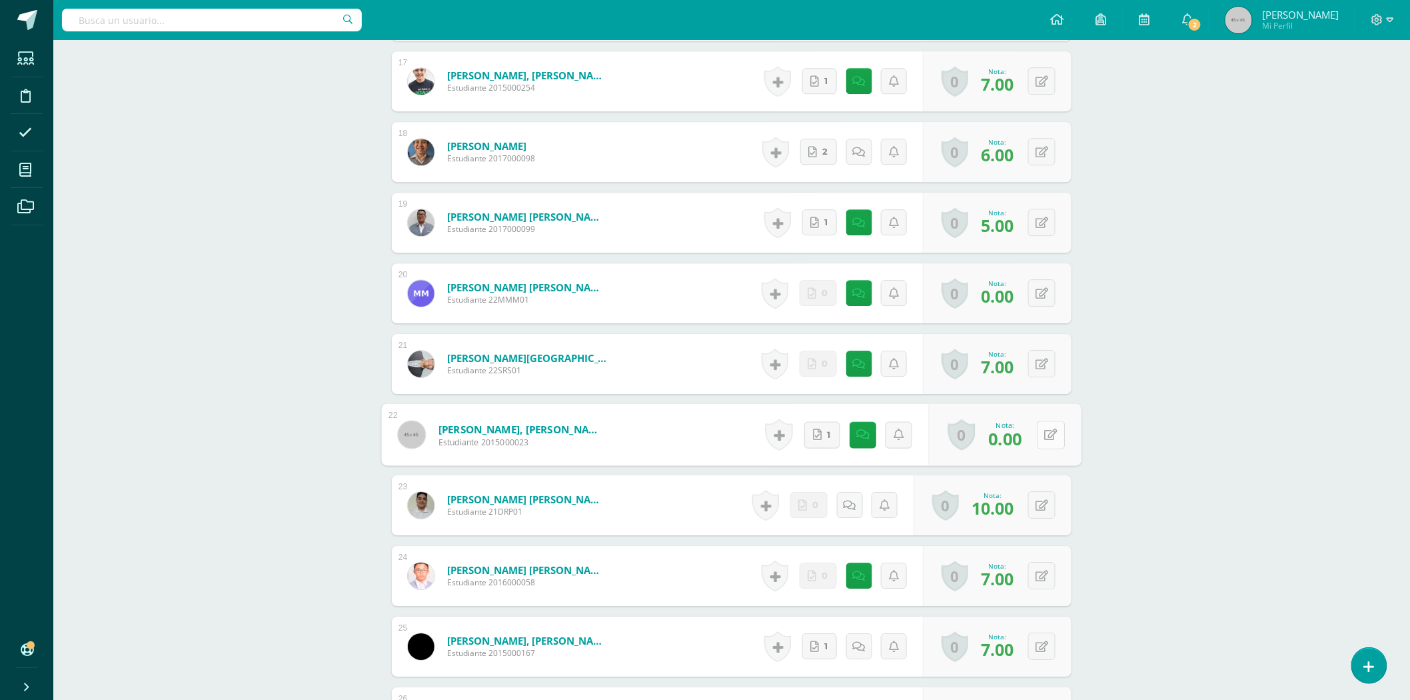
click at [1048, 435] on button at bounding box center [1051, 435] width 28 height 28
type input "8"
type input "7"
click at [1020, 435] on icon at bounding box center [1016, 438] width 12 height 11
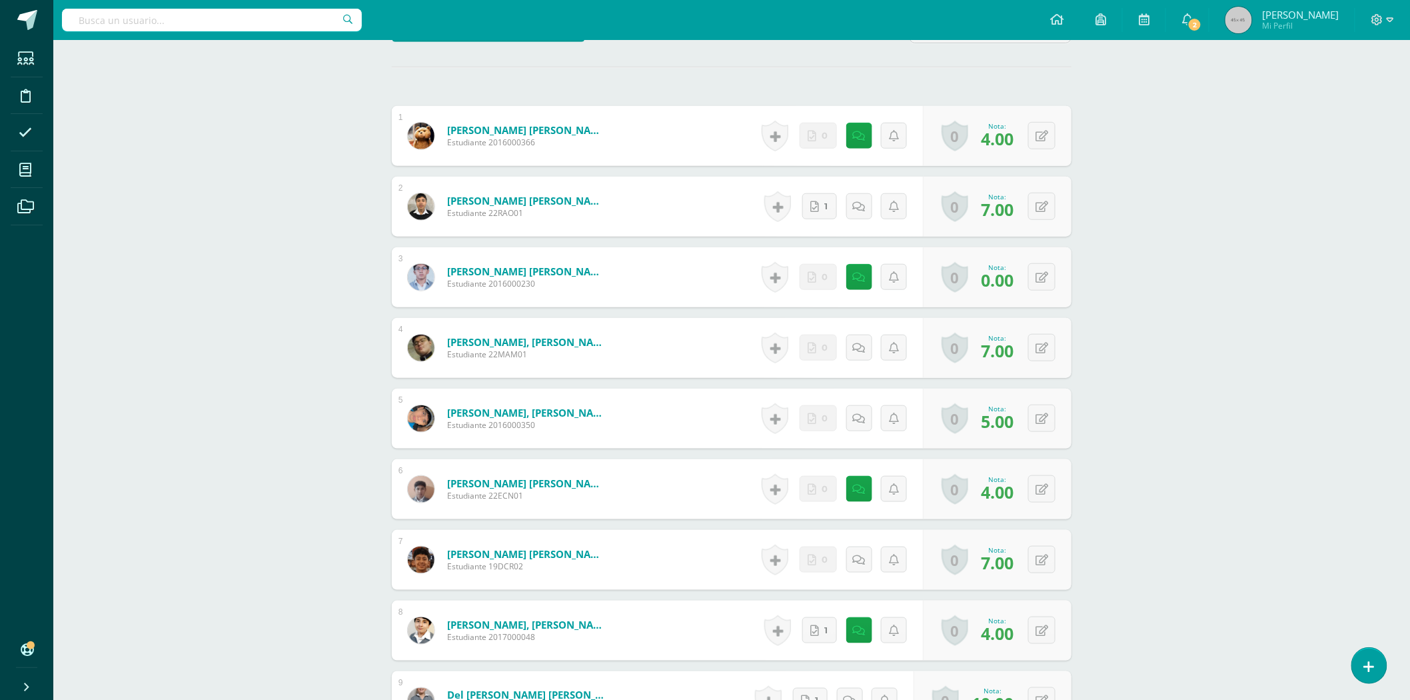
scroll to position [0, 0]
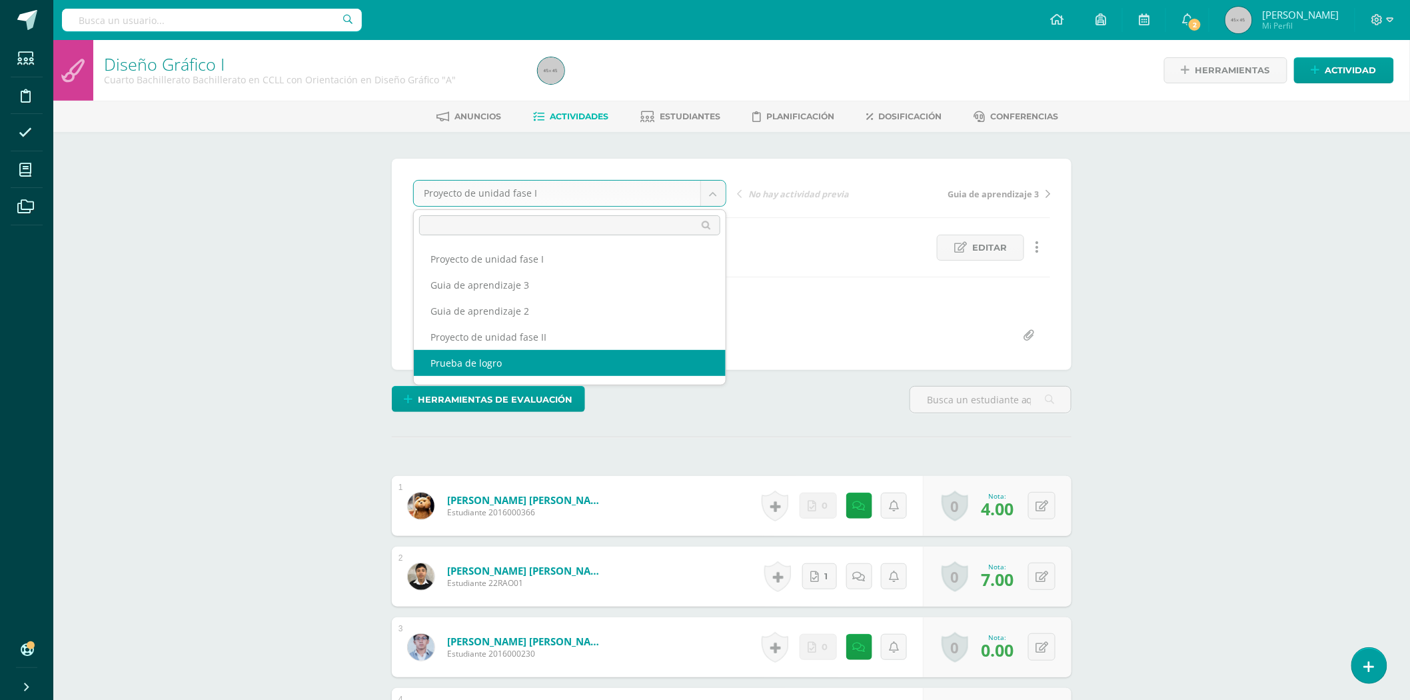
select select "/dashboard/teacher/grade-activity/177354/"
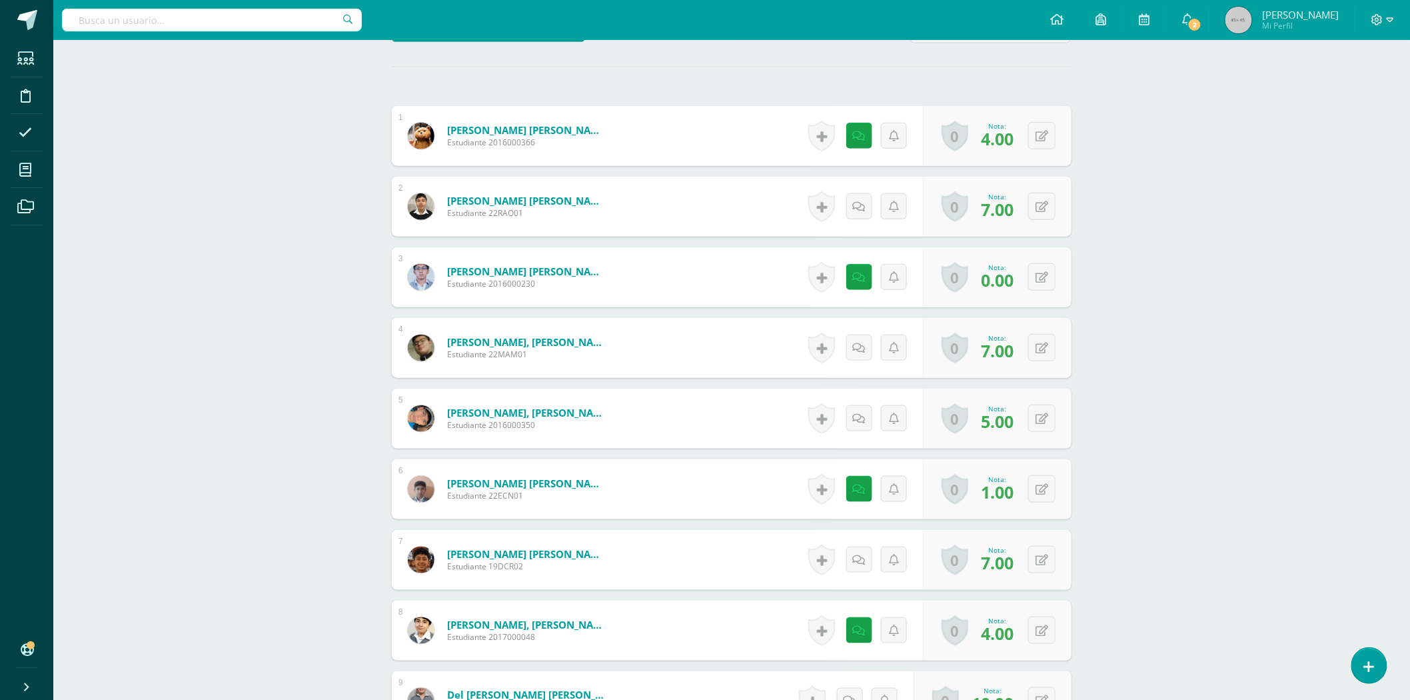
scroll to position [518, 0]
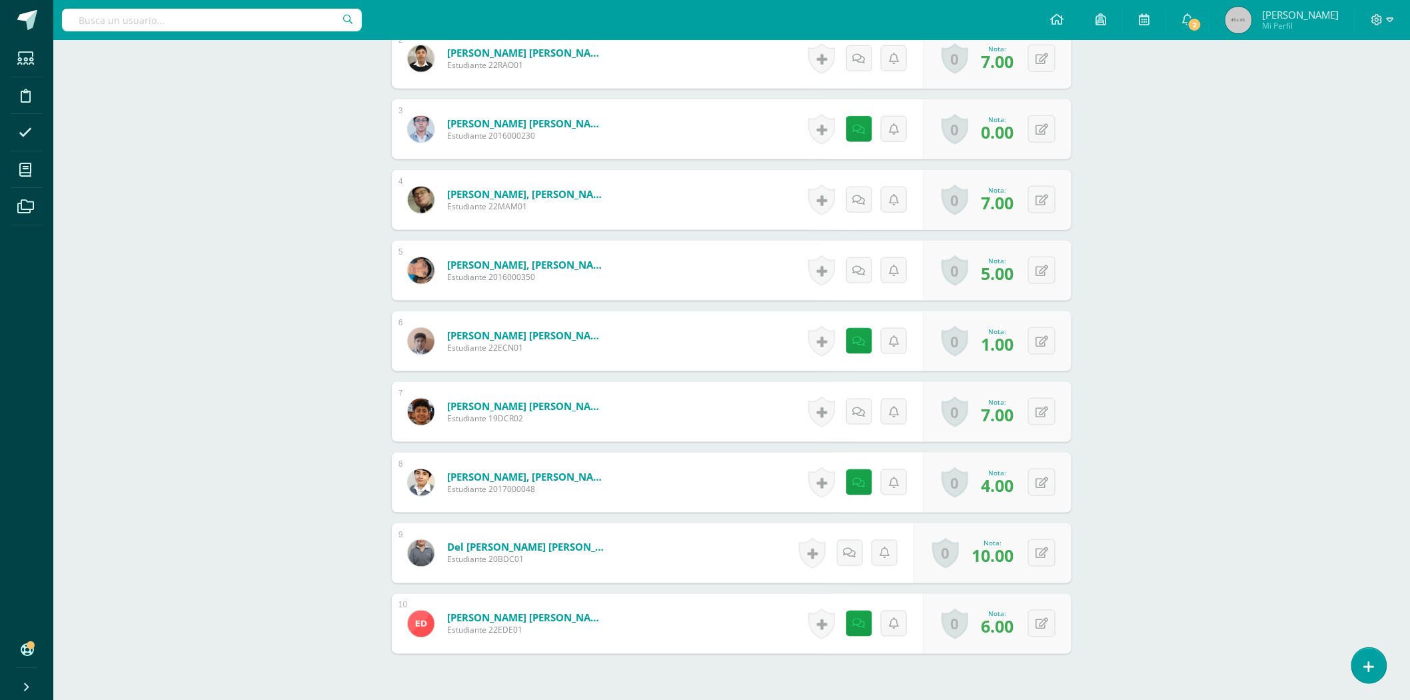
click at [1062, 340] on div "0 [GEOGRAPHIC_DATA] Logros obtenidos Aún no hay logros agregados Nota: 1.00" at bounding box center [997, 341] width 149 height 60
click at [1046, 340] on icon at bounding box center [1042, 341] width 13 height 11
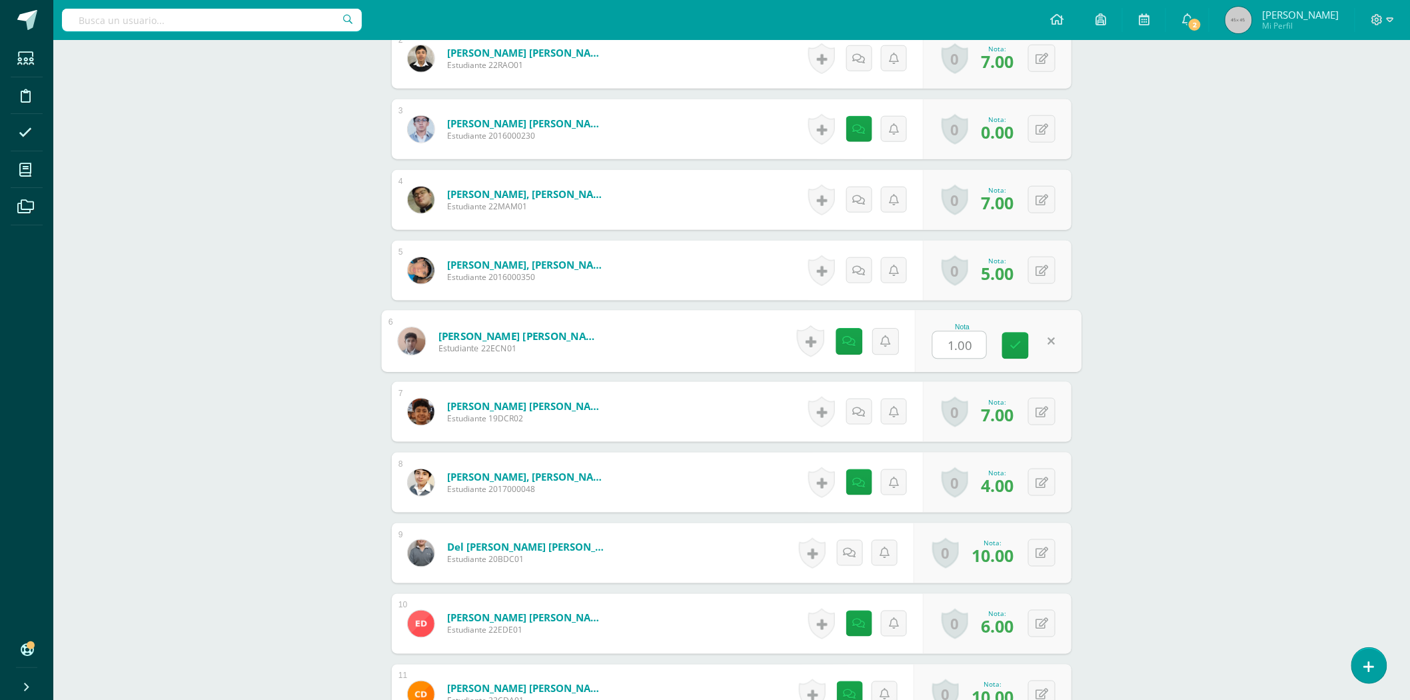
type input "4"
click at [1020, 342] on link at bounding box center [1015, 346] width 27 height 27
click at [1265, 432] on div "Diseño Gráfico I Cuarto Bachillerato Bachillerato en CCLL con Orientación en Di…" at bounding box center [731, 515] width 1357 height 1986
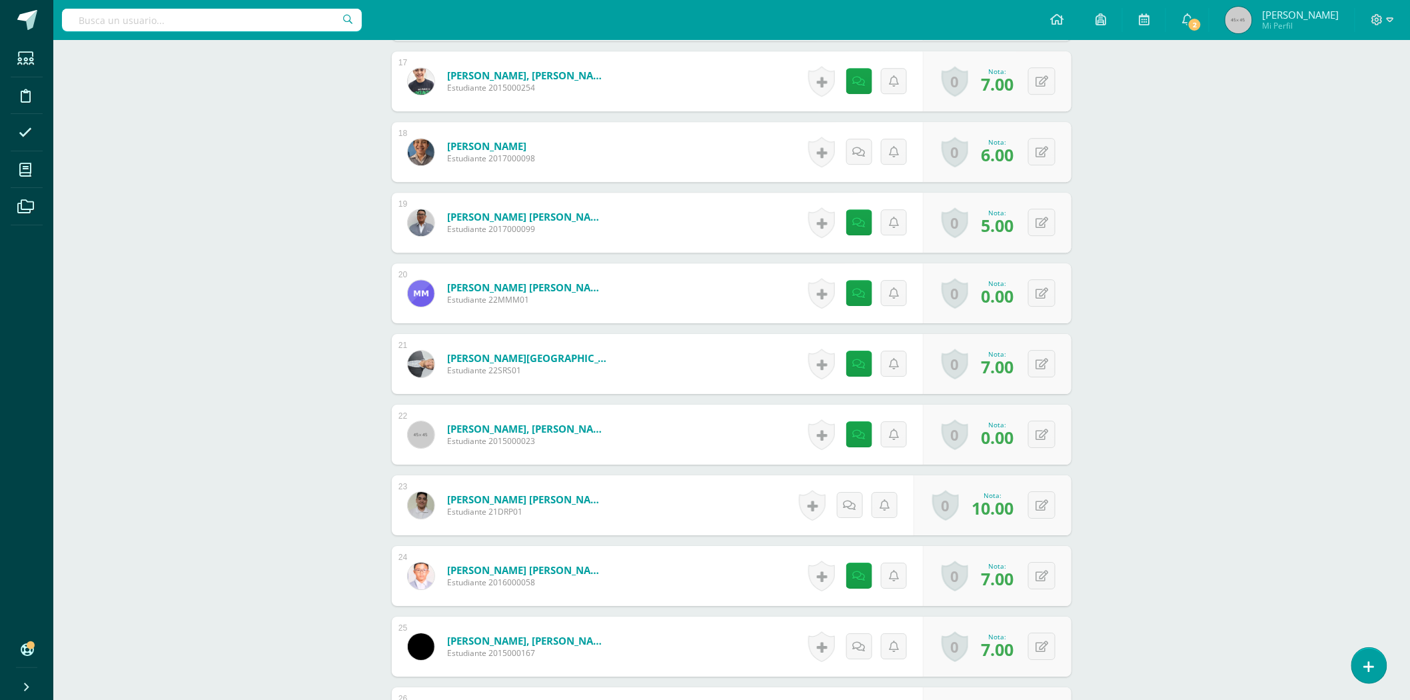
scroll to position [1703, 0]
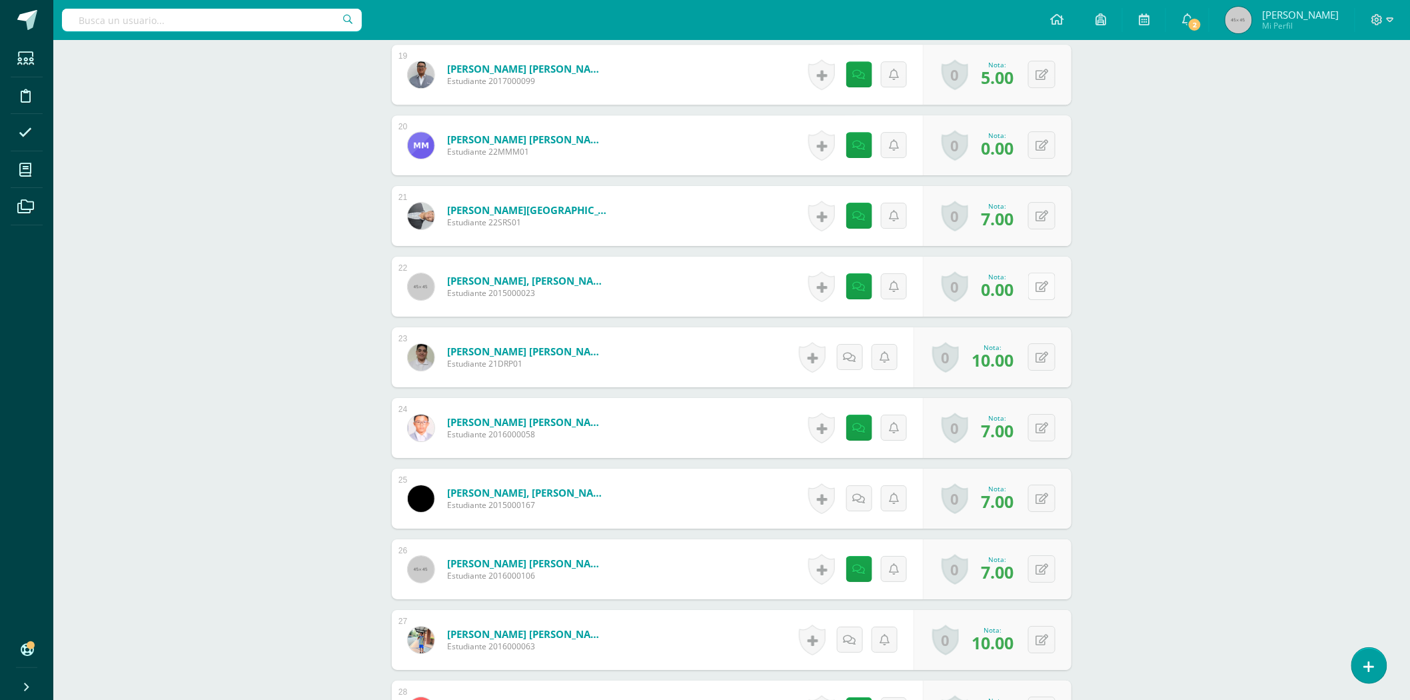
click at [1047, 284] on icon at bounding box center [1042, 286] width 13 height 11
type input "7"
type input "5"
click at [1016, 288] on icon at bounding box center [1016, 290] width 12 height 11
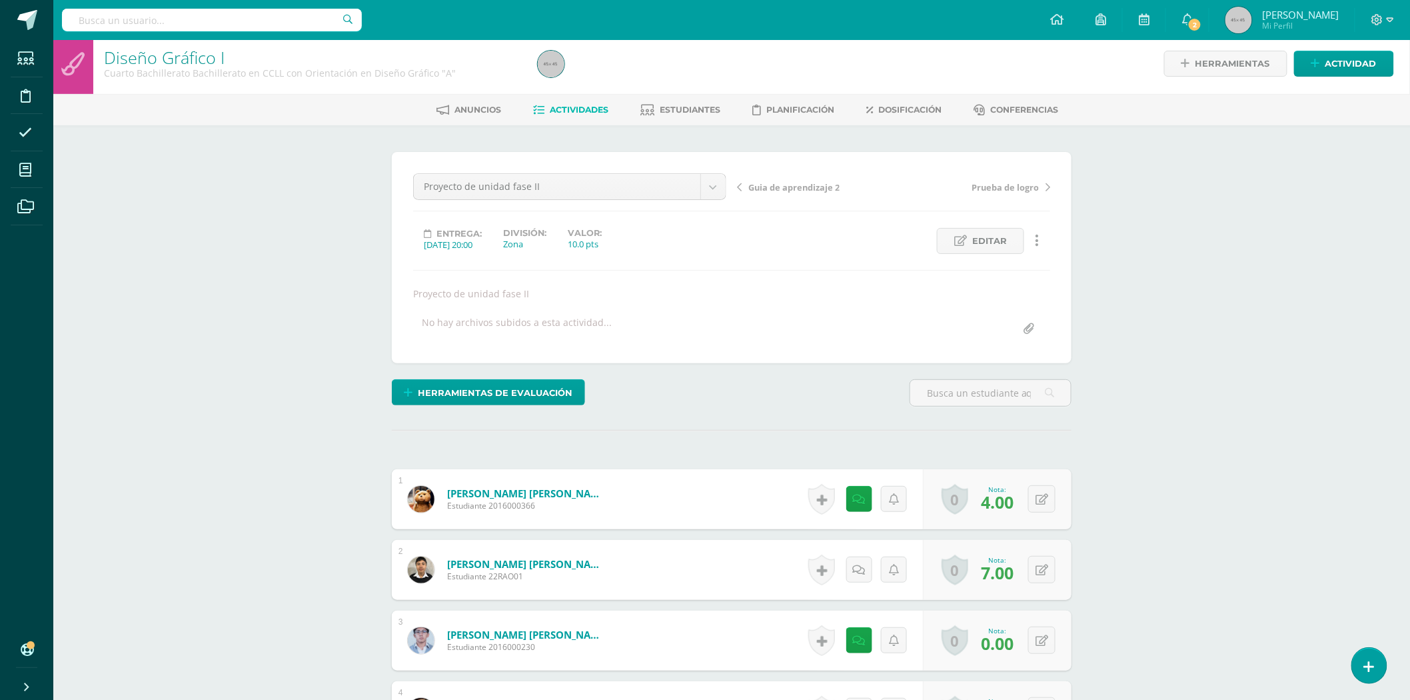
scroll to position [0, 0]
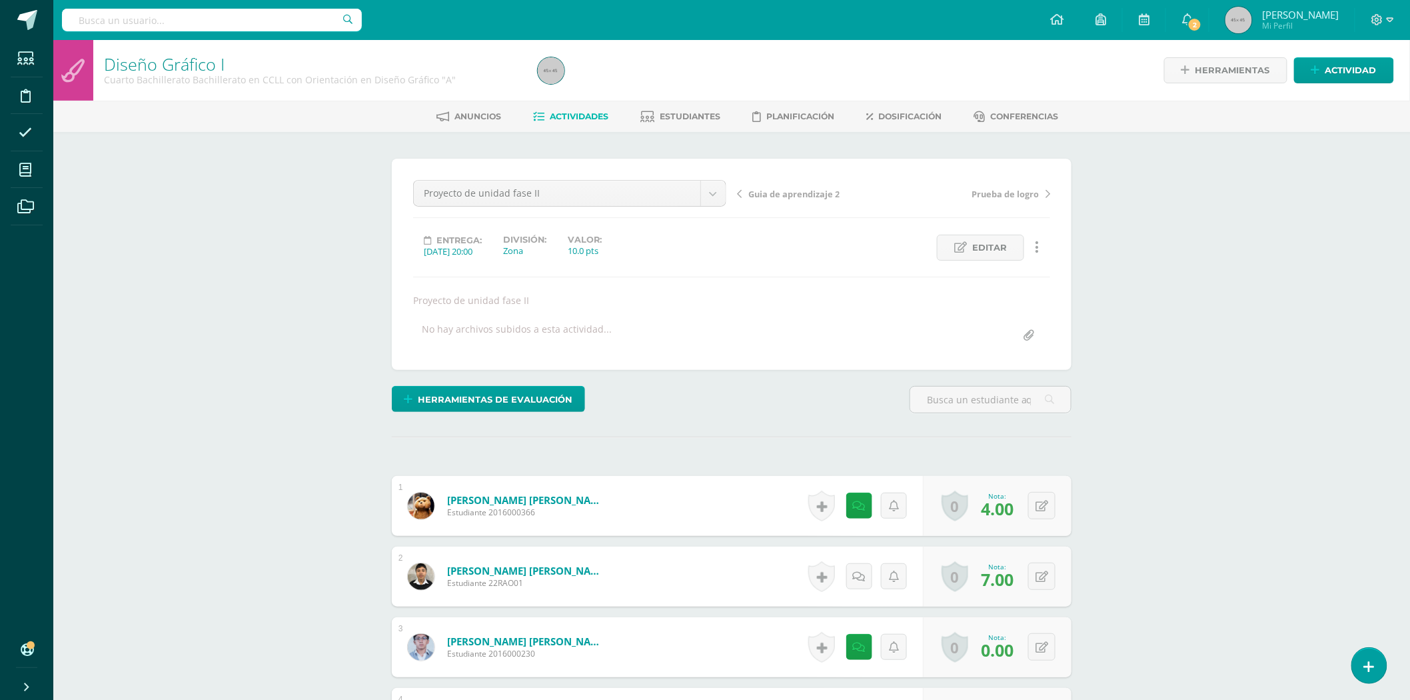
click at [583, 121] on span "Actividades" at bounding box center [579, 116] width 59 height 10
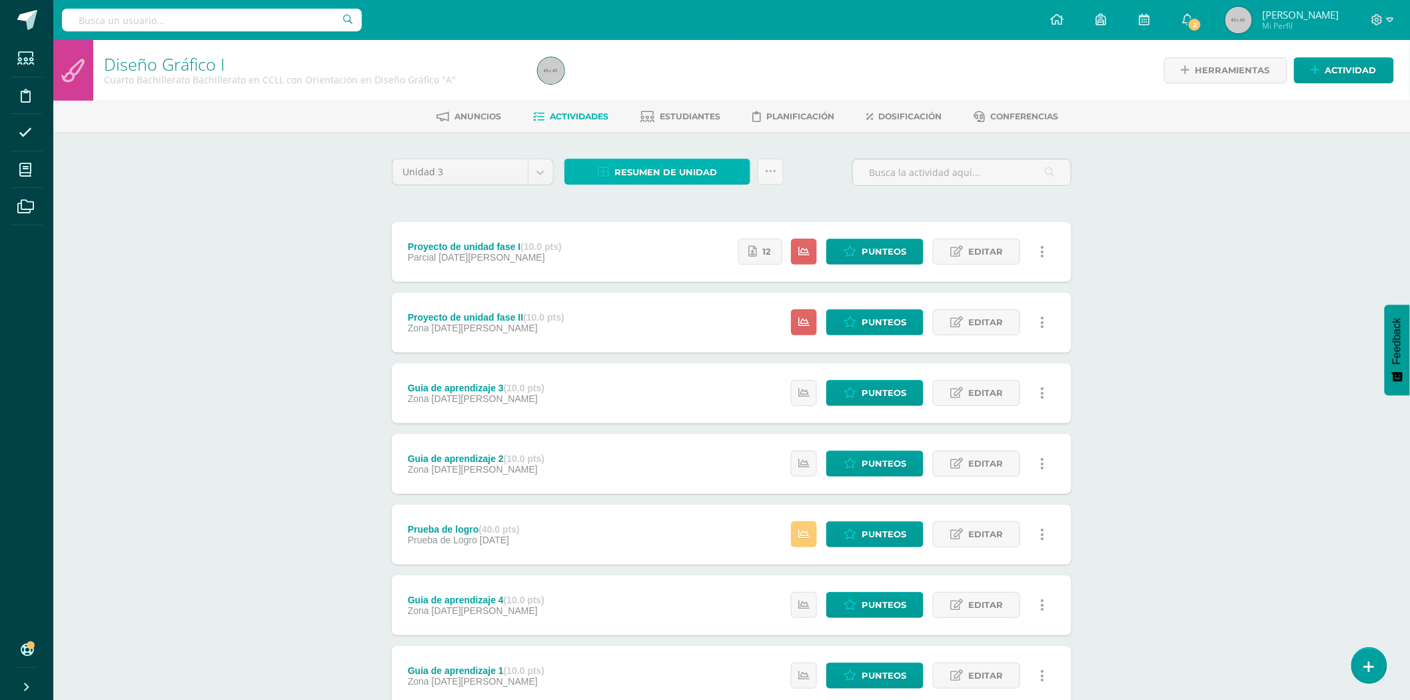
click at [677, 177] on span "Resumen de unidad" at bounding box center [665, 172] width 103 height 25
click at [676, 81] on link "Descargar como HTML" at bounding box center [657, 83] width 142 height 21
click at [257, 232] on div "Diseño Gráfico I Cuarto Bachillerato Bachillerato en CCLL con Orientación en Di…" at bounding box center [731, 417] width 1357 height 754
click at [896, 252] on span "Punteos" at bounding box center [884, 251] width 45 height 25
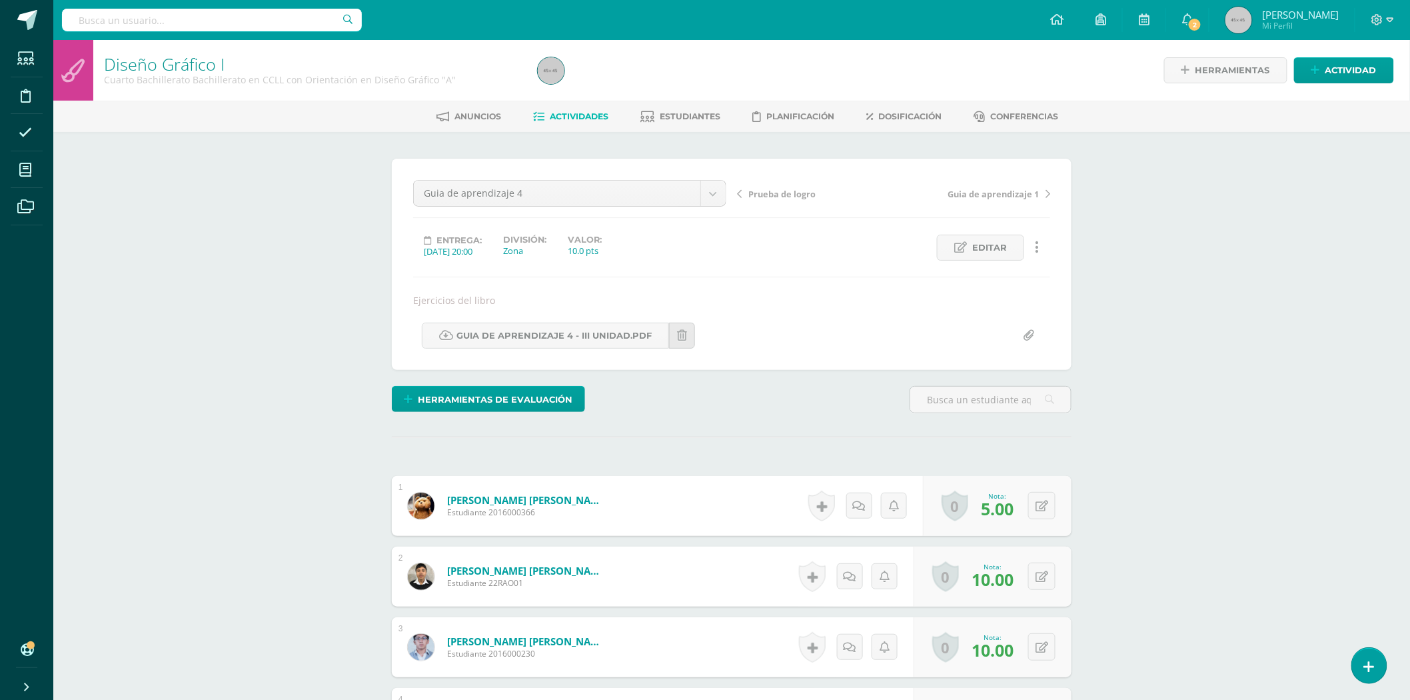
scroll to position [1, 0]
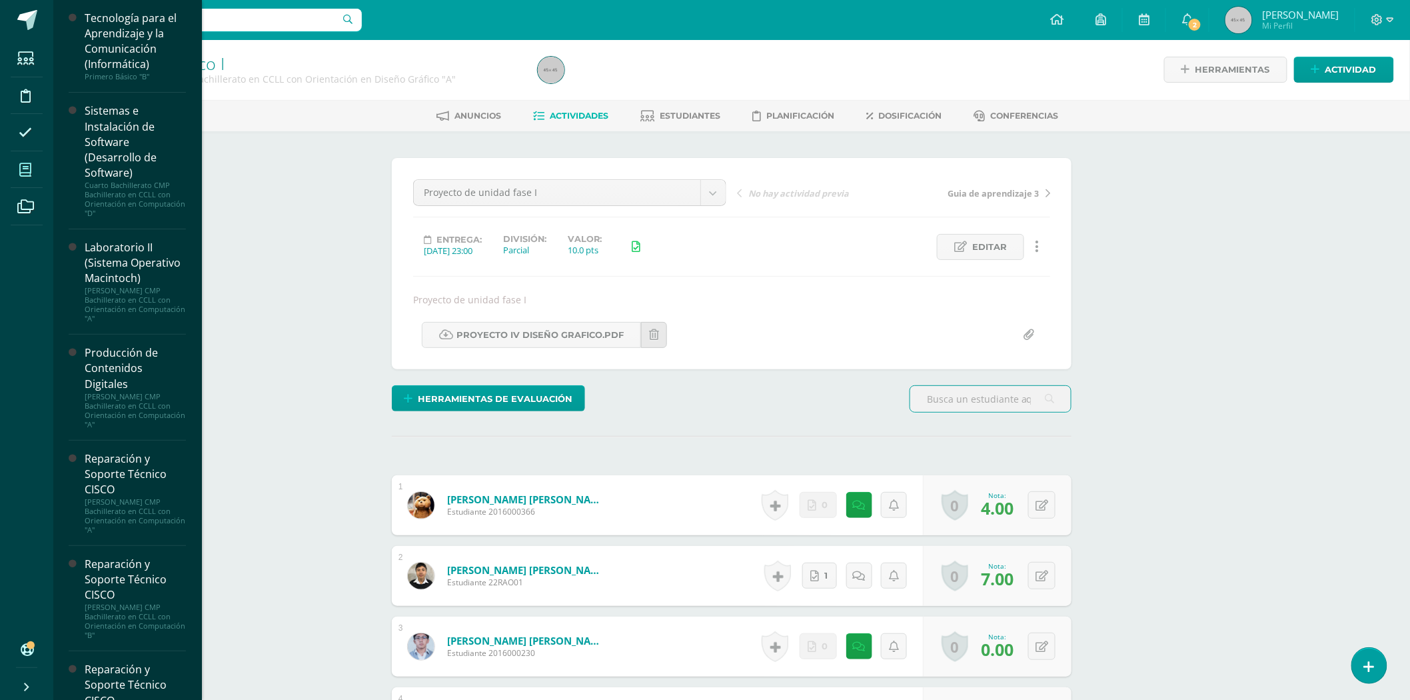
click at [25, 173] on icon at bounding box center [25, 169] width 12 height 13
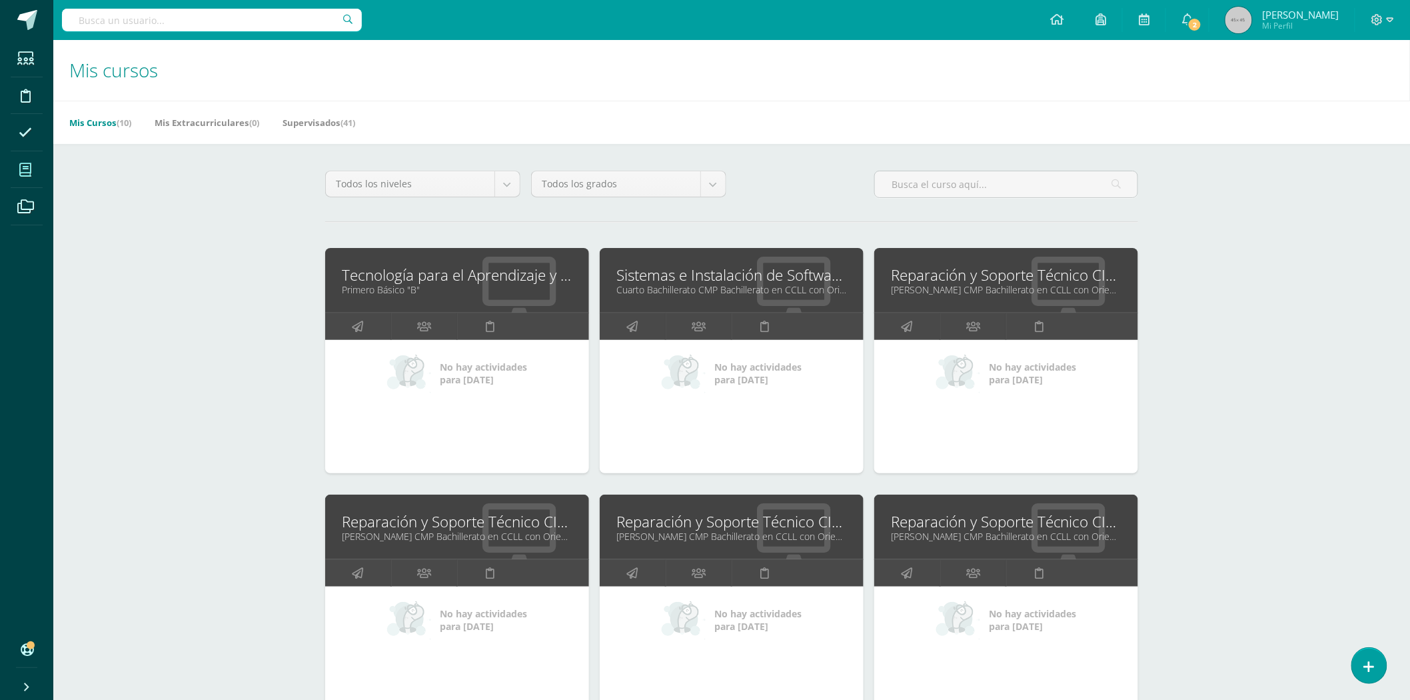
click at [27, 164] on icon at bounding box center [25, 169] width 12 height 13
click at [207, 285] on div "Mis cursos Mis Cursos (10) Mis Extracurriculares (0) Supervisados (41) Todos lo…" at bounding box center [731, 556] width 1357 height 1032
click at [392, 274] on link "Tecnología para el Aprendizaje y la Comunicación (Informática)" at bounding box center [457, 275] width 231 height 21
